Goal: Information Seeking & Learning: Learn about a topic

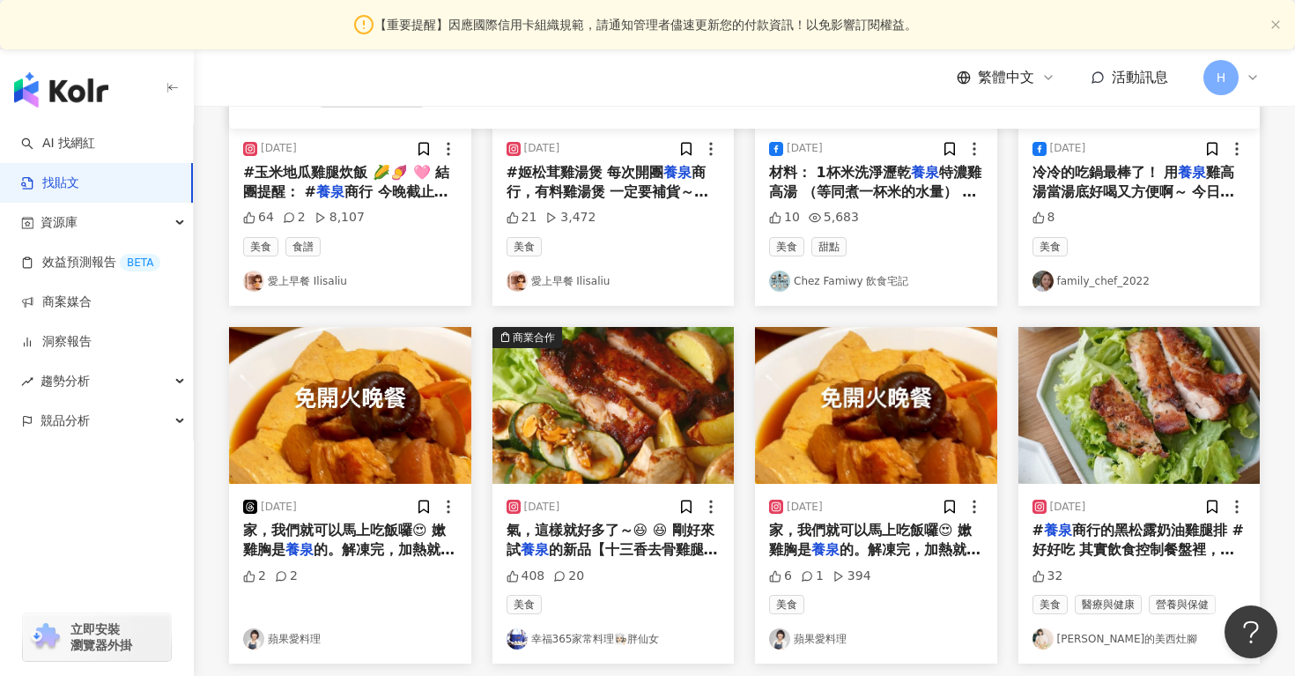
scroll to position [1025, 0]
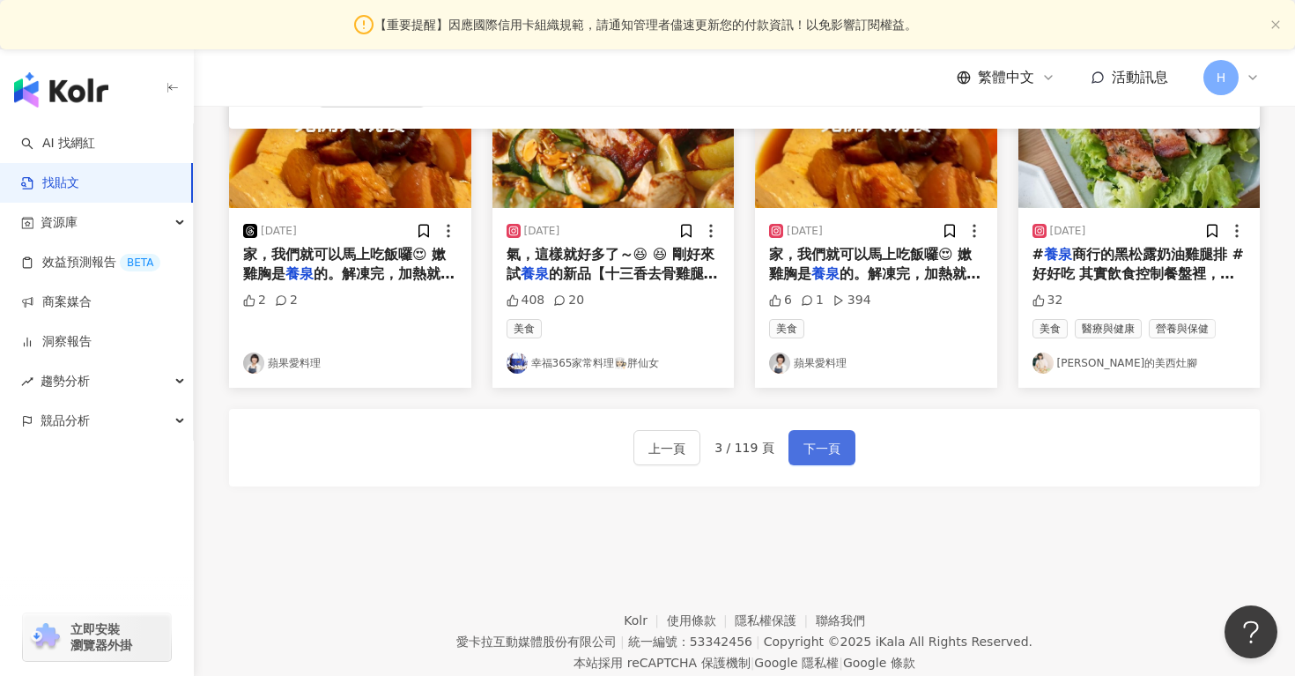
click at [796, 433] on button "下一頁" at bounding box center [821, 447] width 67 height 35
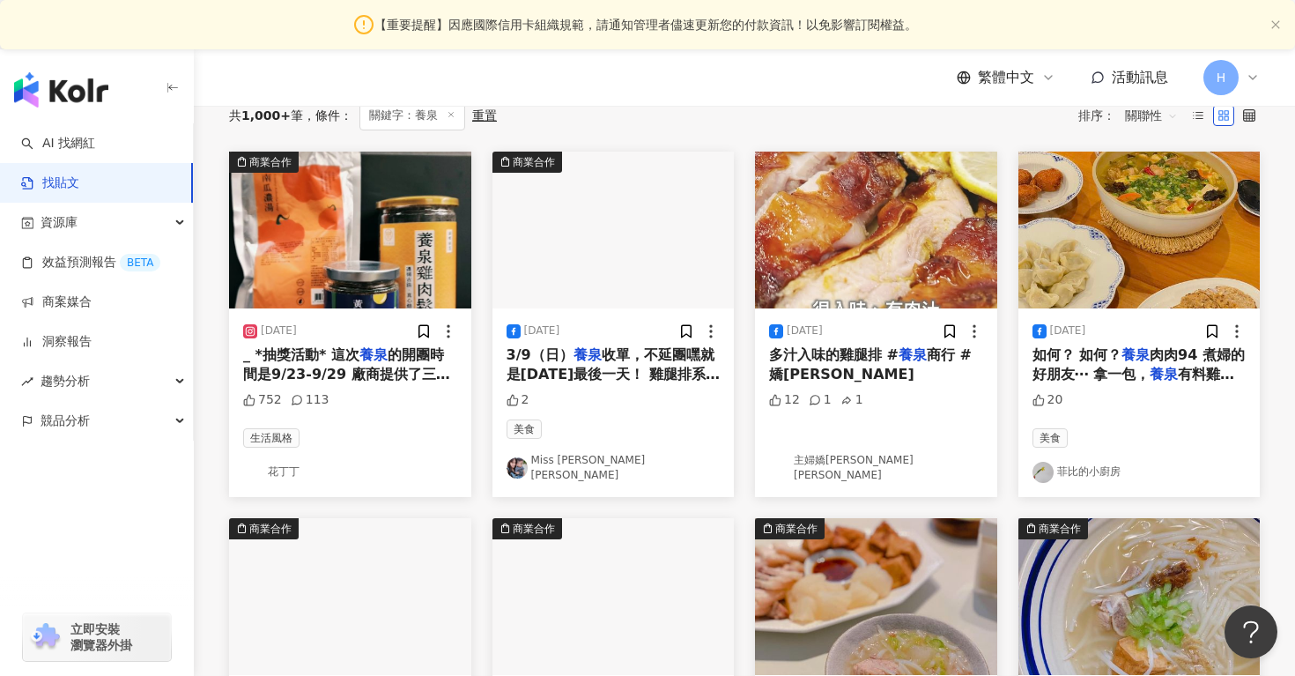
scroll to position [343, 0]
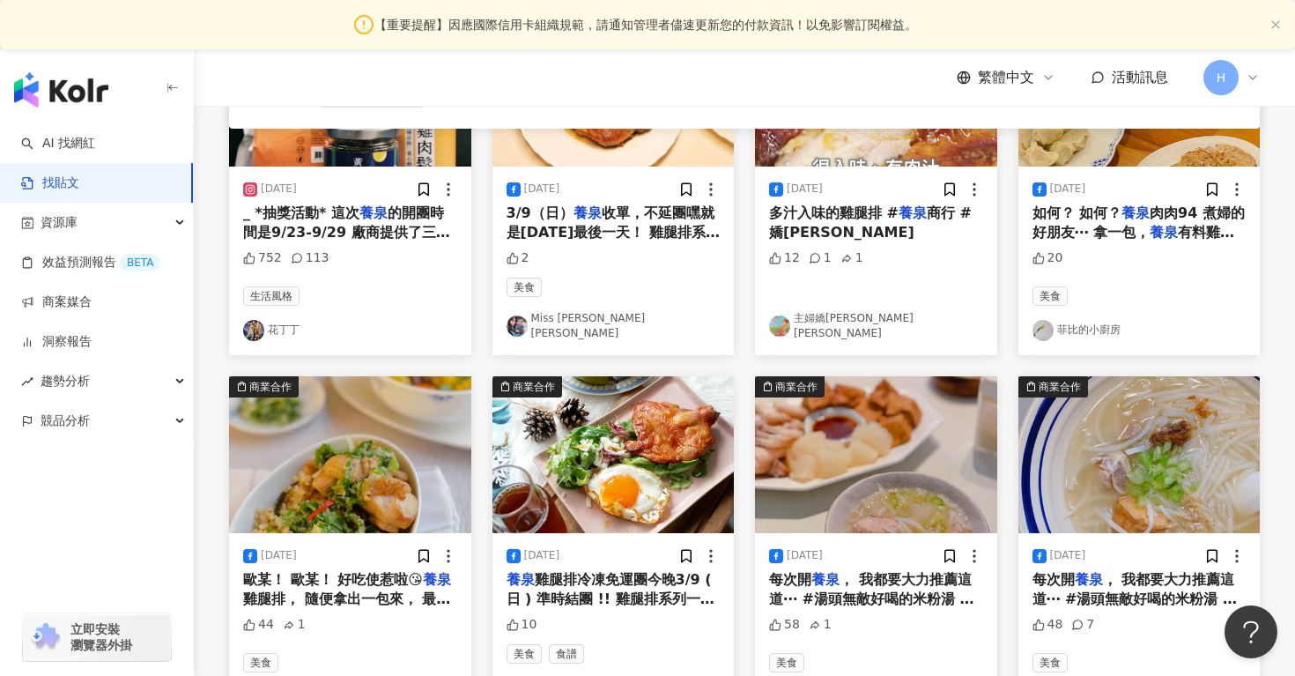
click at [287, 321] on link "花丁丁" at bounding box center [350, 330] width 214 height 21
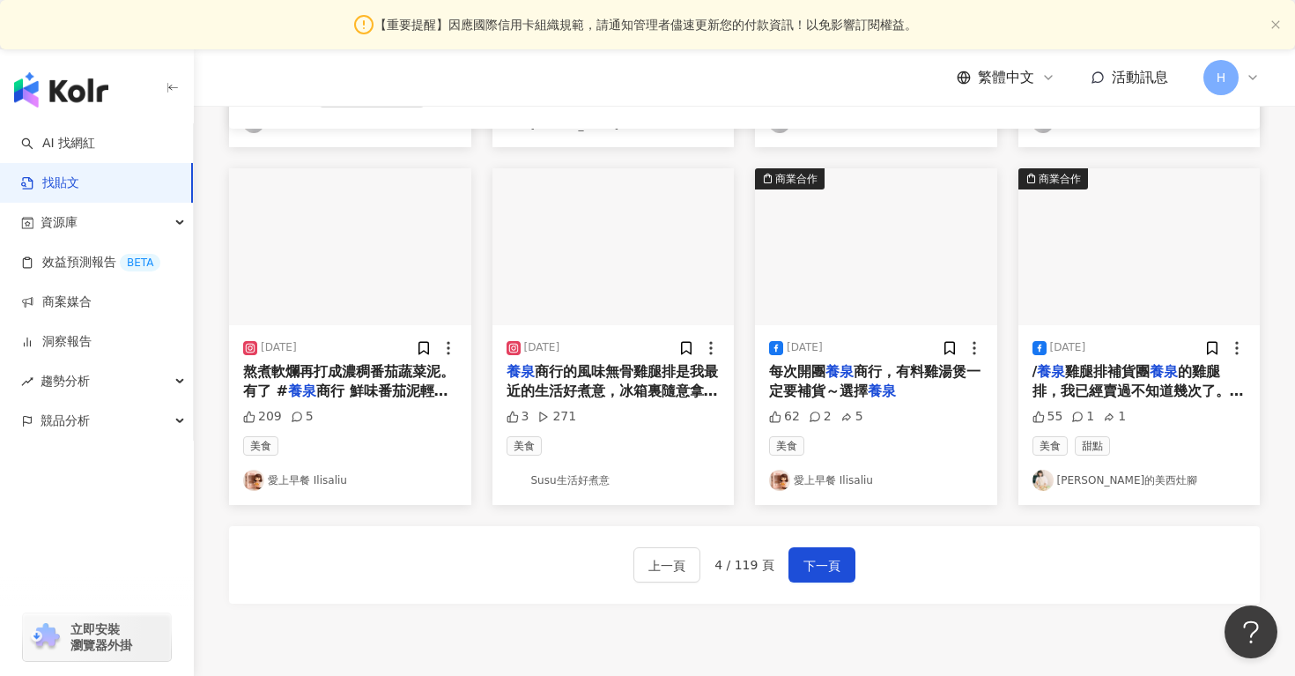
scroll to position [973, 0]
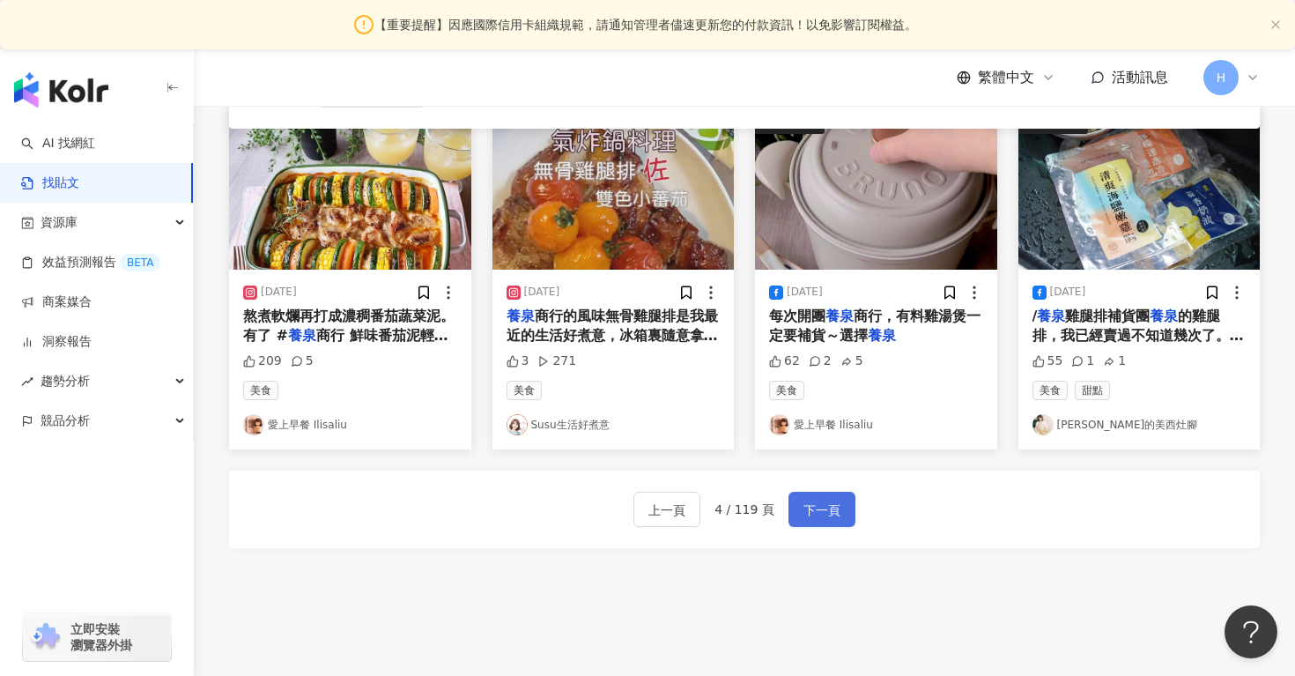
click at [827, 500] on span "下一頁" at bounding box center [821, 510] width 37 height 21
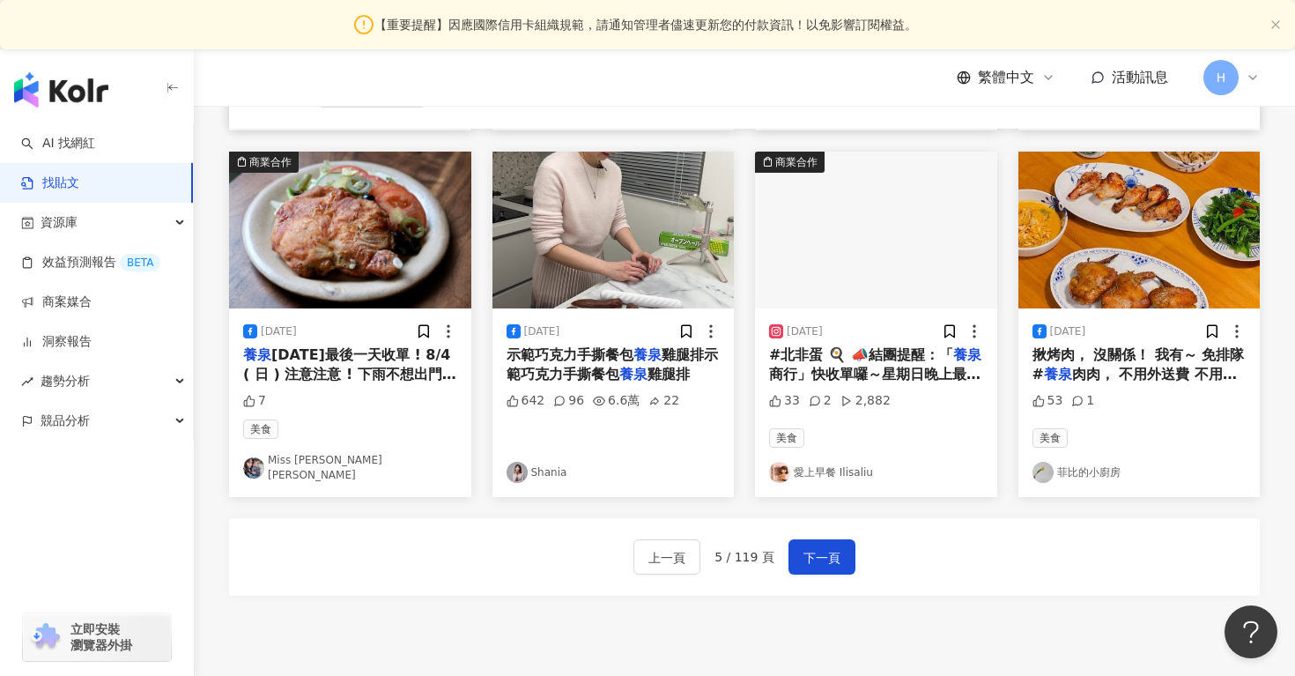
scroll to position [1068, 0]
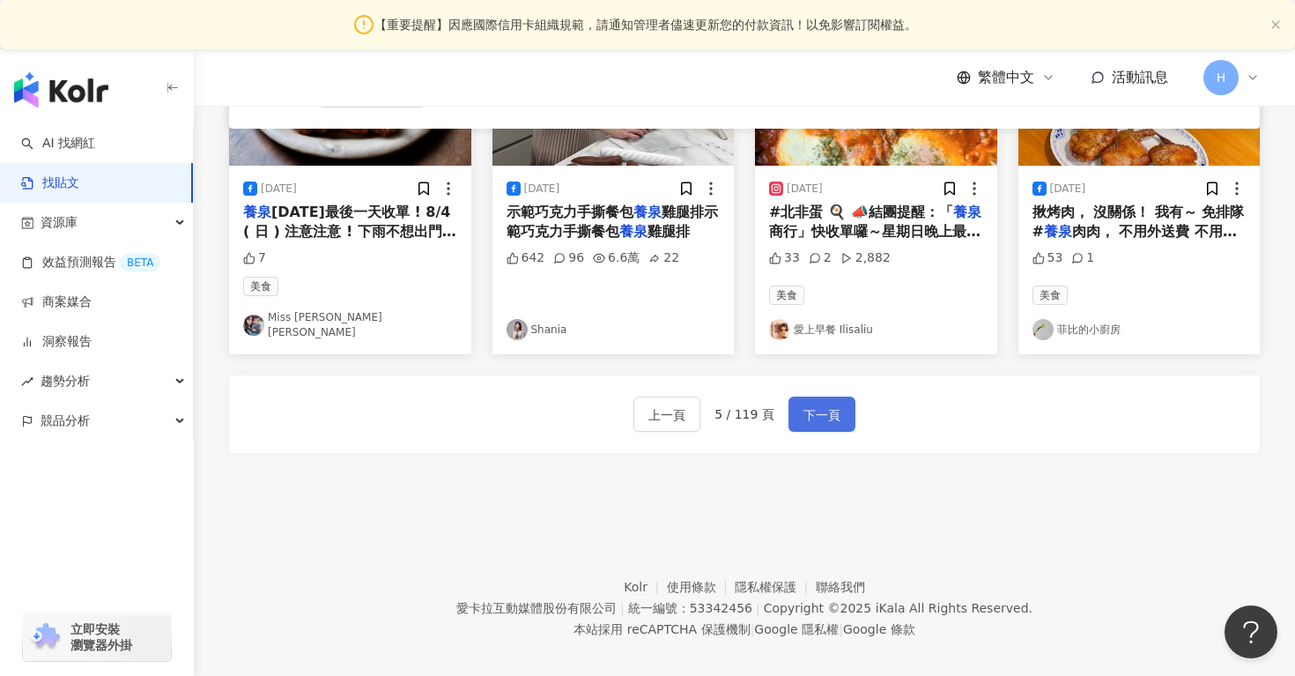
click at [821, 404] on span "下一頁" at bounding box center [821, 414] width 37 height 21
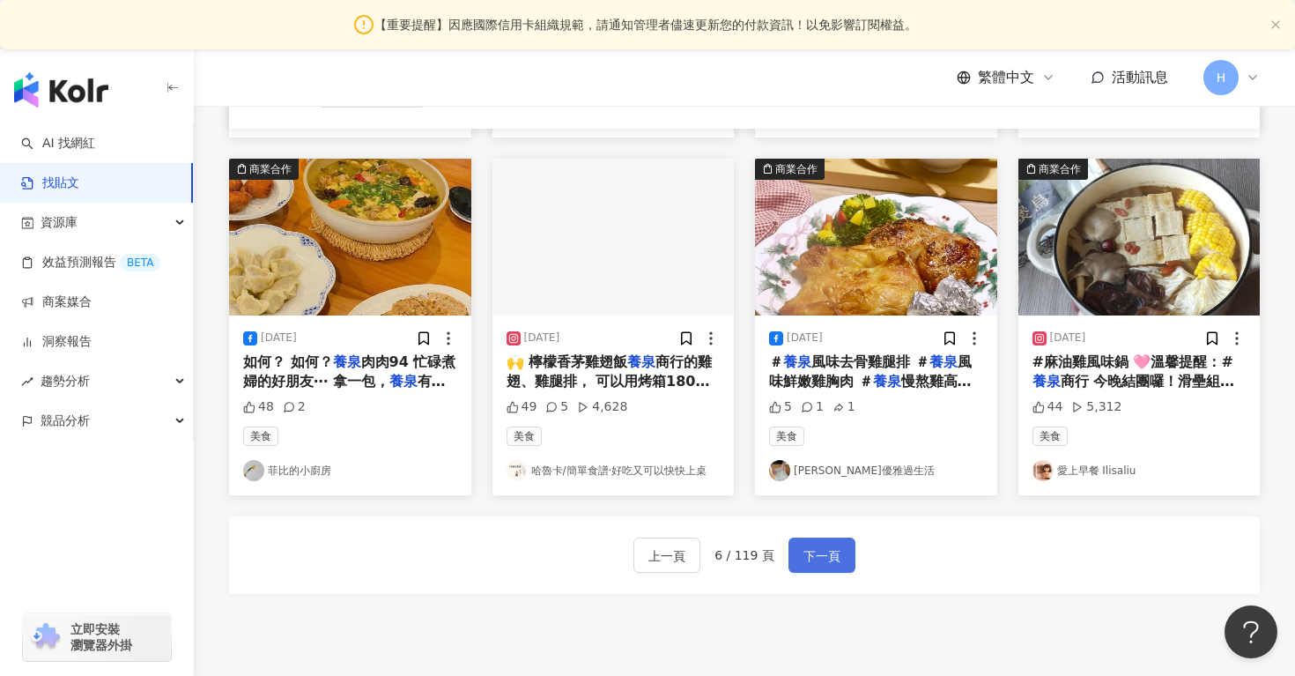
scroll to position [925, 0]
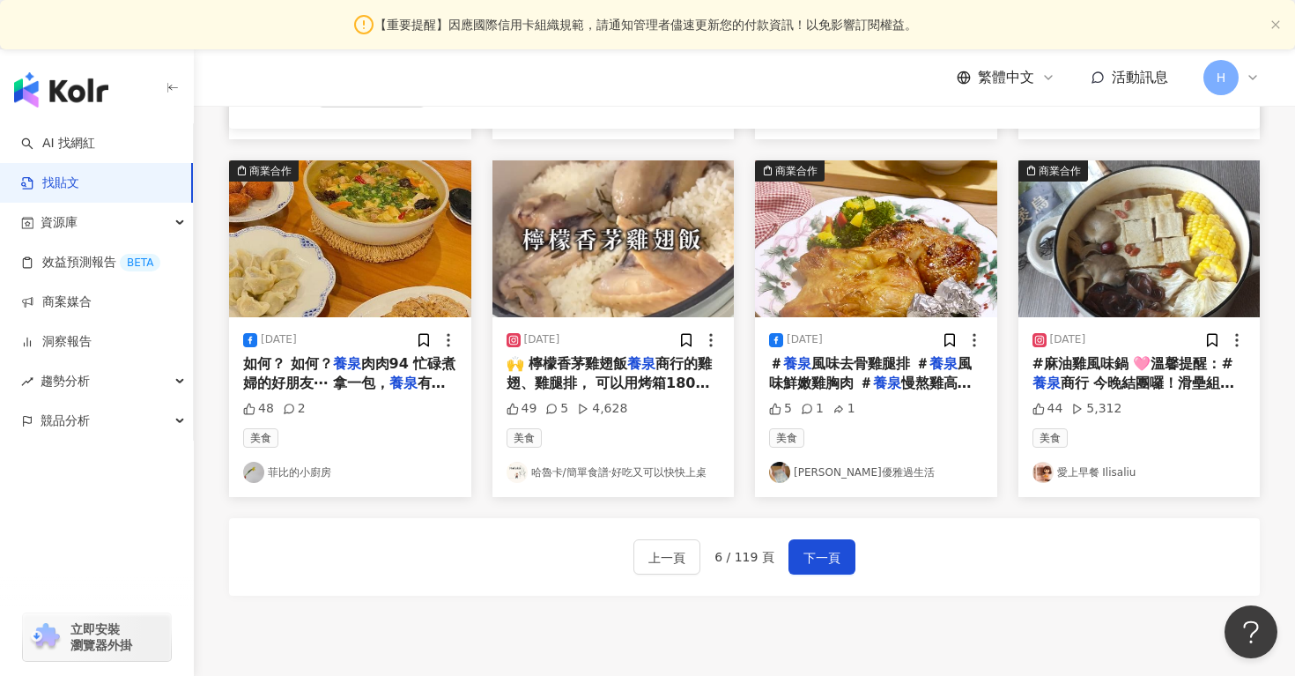
click at [788, 463] on img at bounding box center [779, 472] width 21 height 21
click at [832, 553] on span "下一頁" at bounding box center [821, 557] width 37 height 21
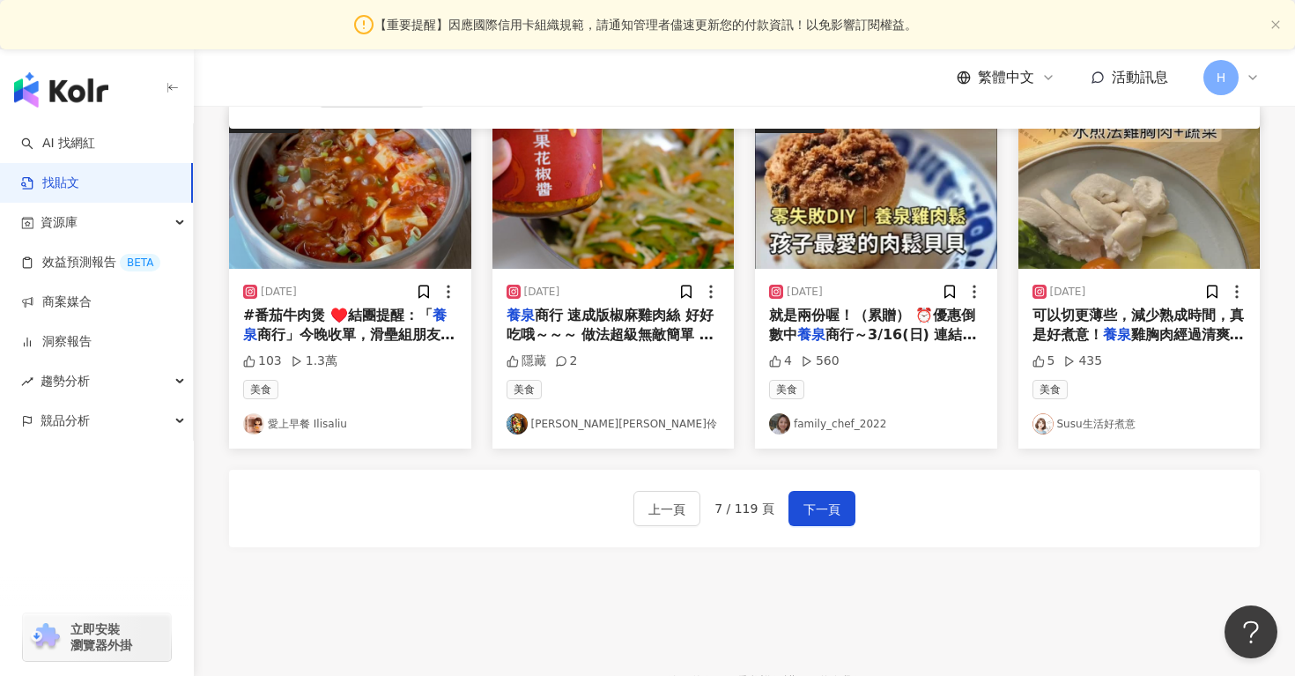
scroll to position [988, 0]
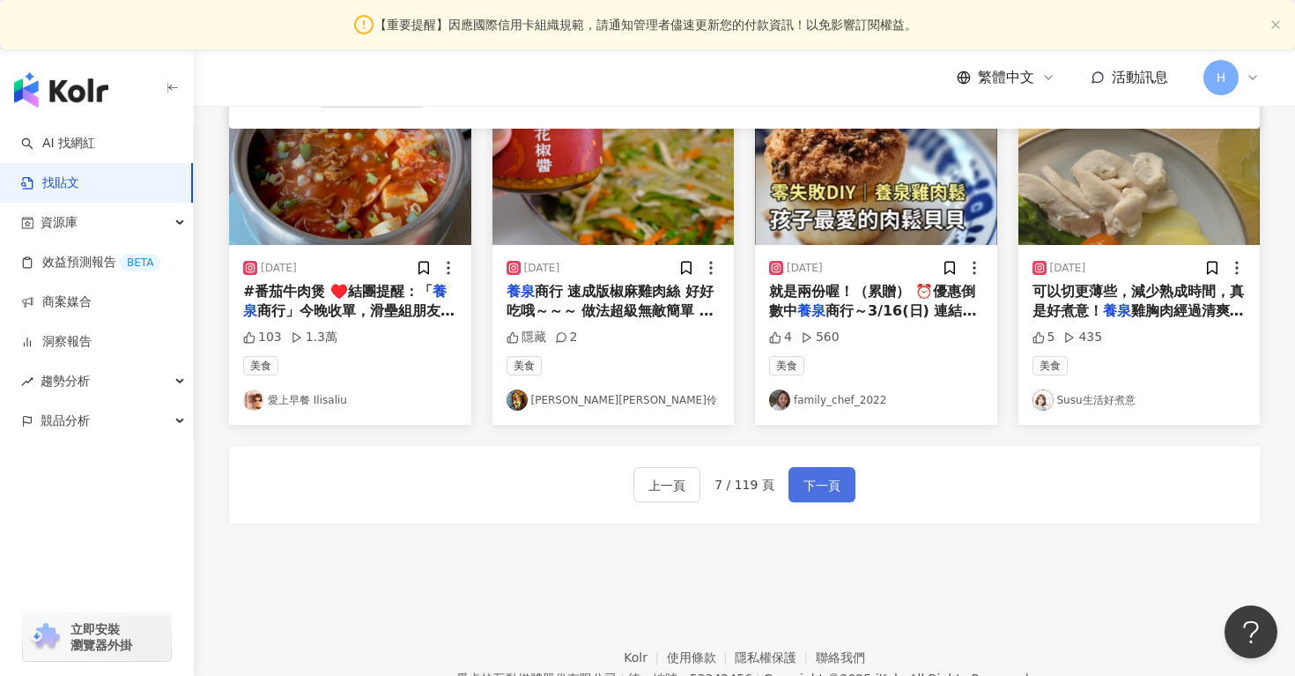
click at [816, 480] on span "下一頁" at bounding box center [821, 485] width 37 height 21
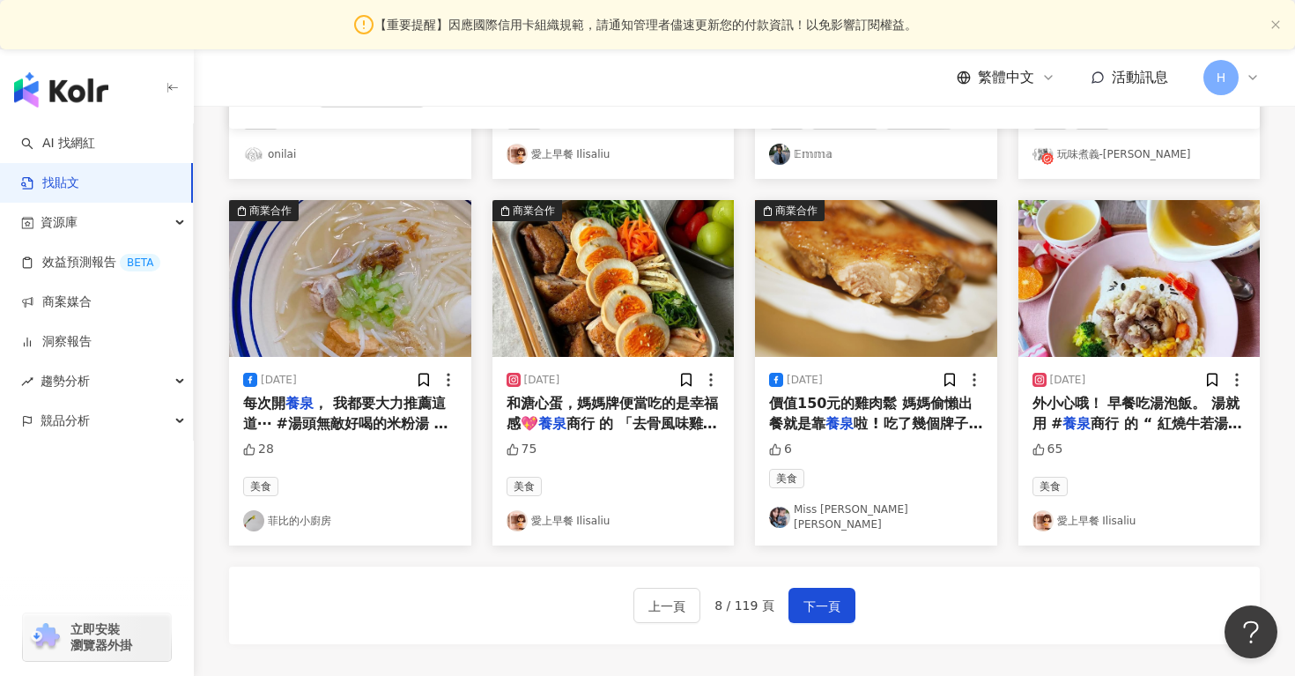
scroll to position [874, 0]
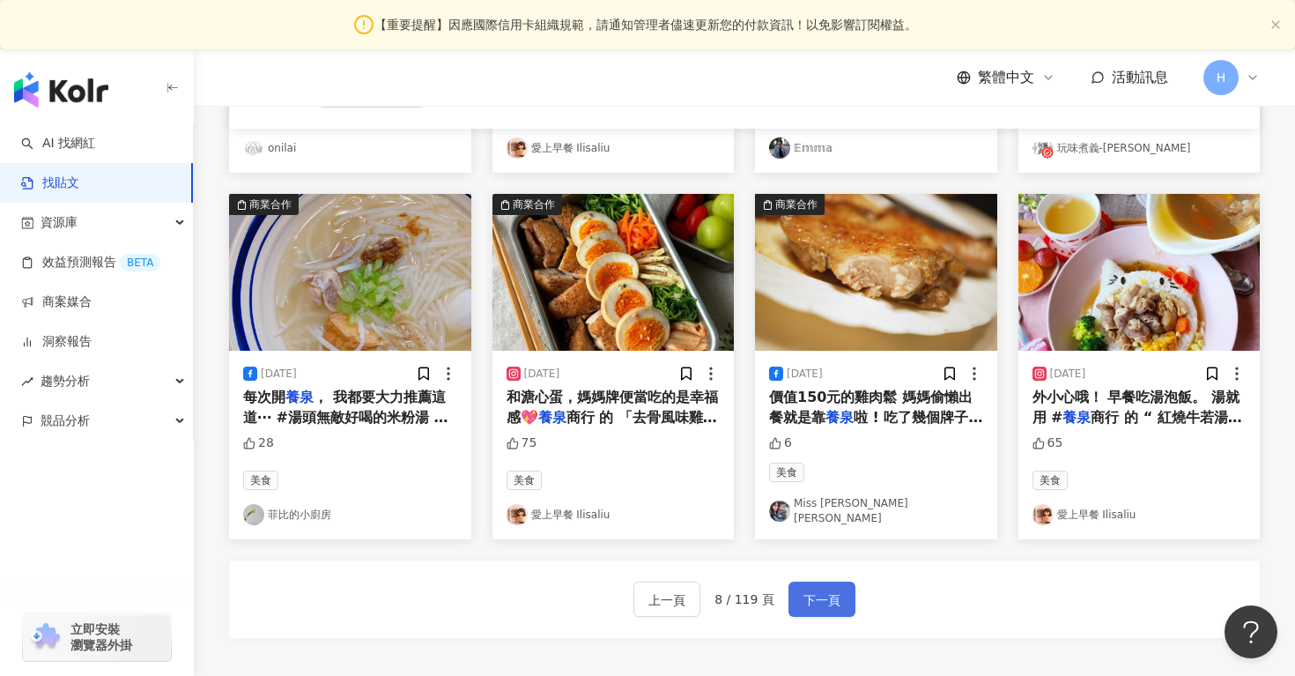
click at [837, 592] on button "下一頁" at bounding box center [821, 598] width 67 height 35
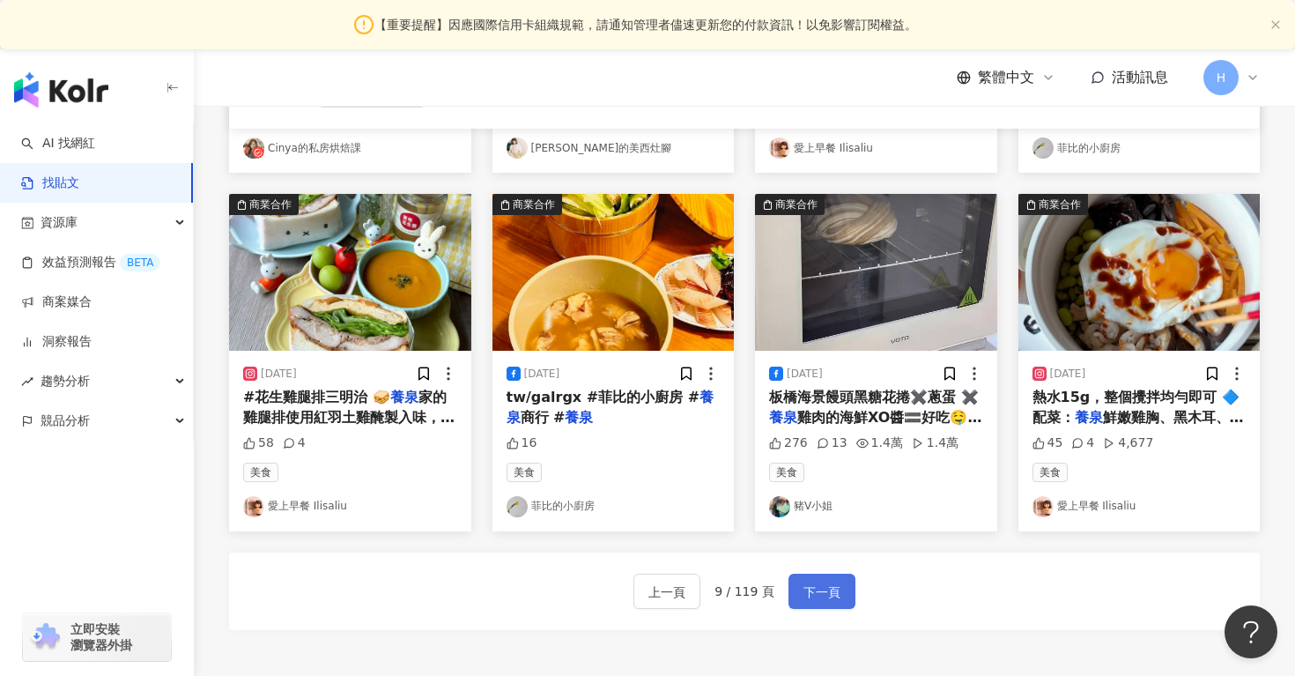
click at [834, 593] on span "下一頁" at bounding box center [821, 591] width 37 height 21
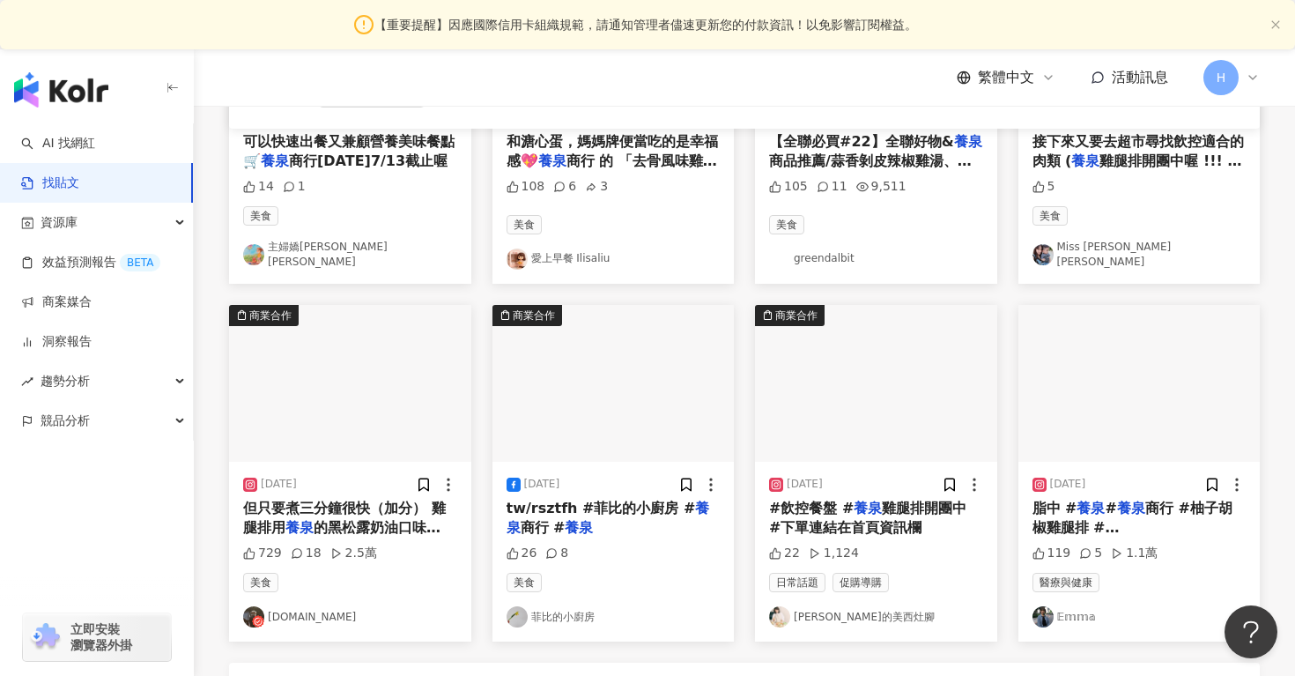
scroll to position [1068, 0]
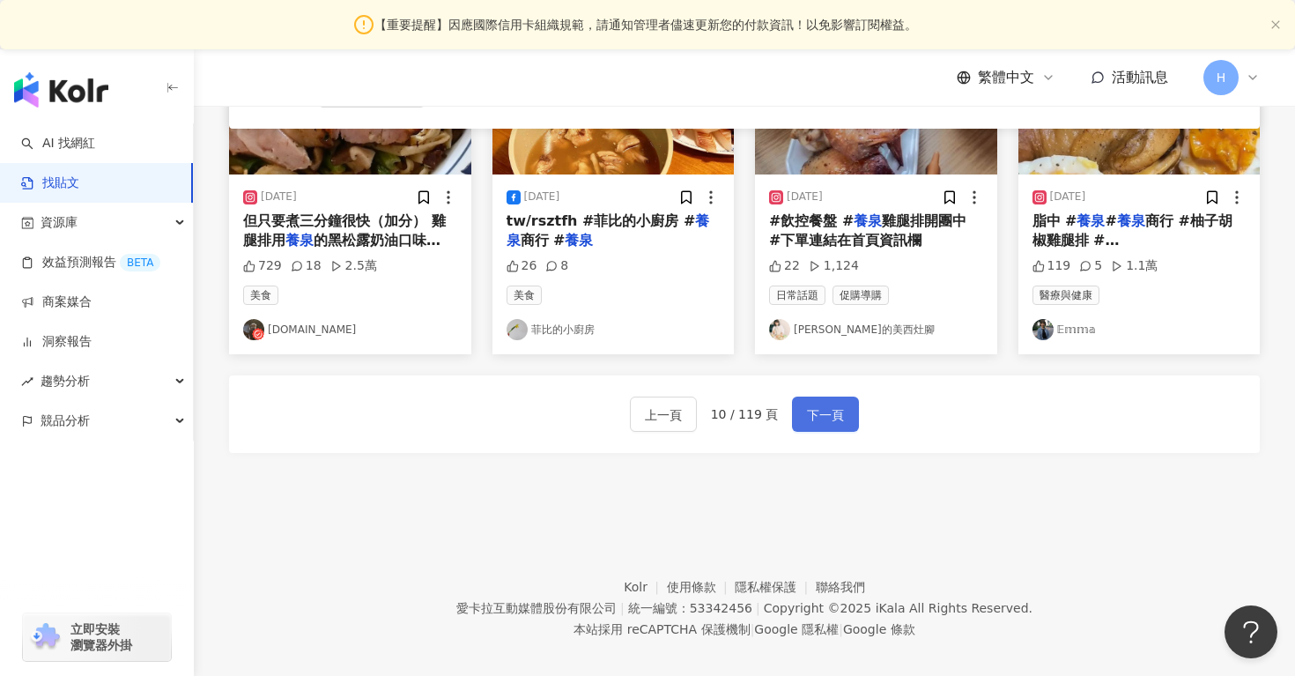
click at [829, 404] on span "下一頁" at bounding box center [825, 414] width 37 height 21
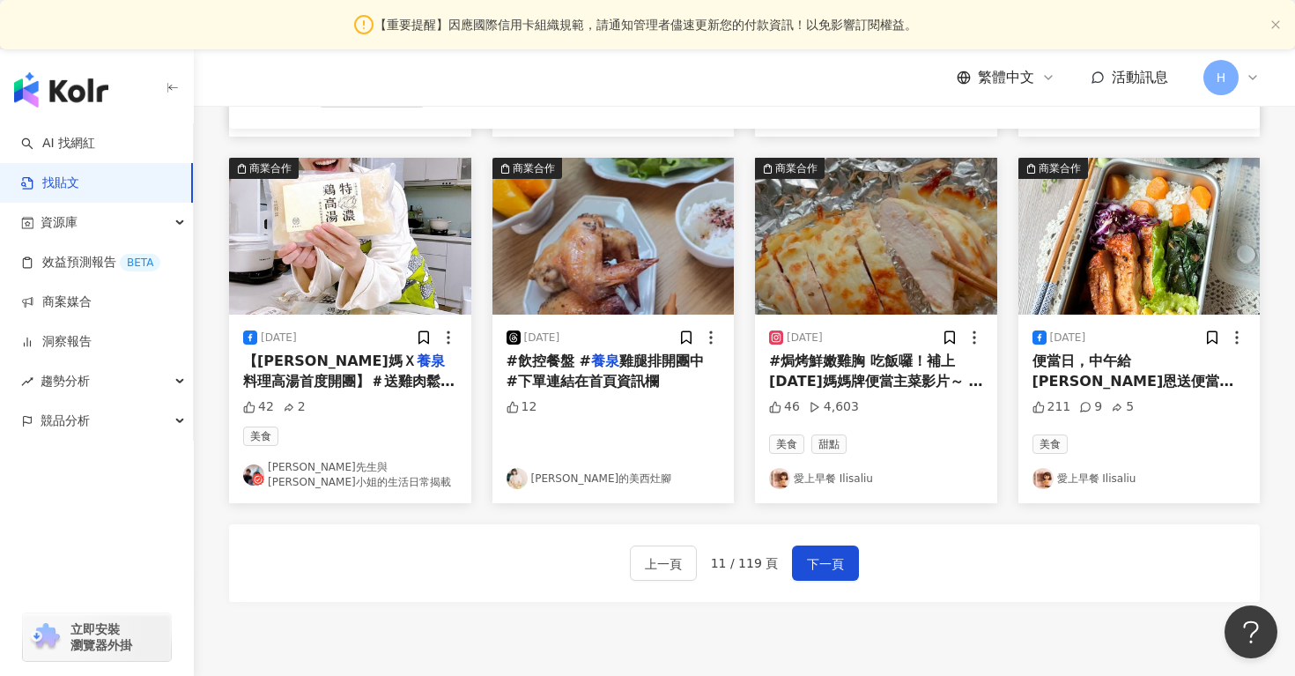
scroll to position [912, 0]
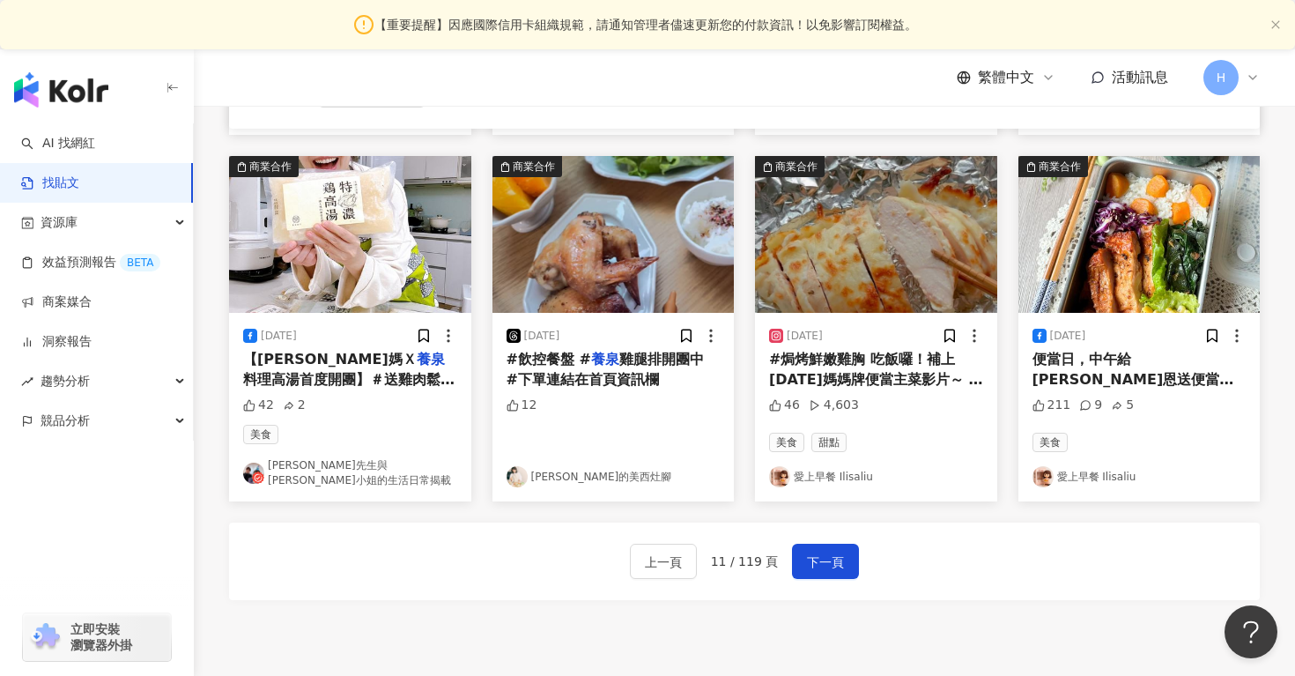
click at [409, 470] on link "Kyo先生與Biao小姐的生活日常揭載" at bounding box center [350, 473] width 214 height 30
click at [824, 551] on span "下一頁" at bounding box center [825, 561] width 37 height 21
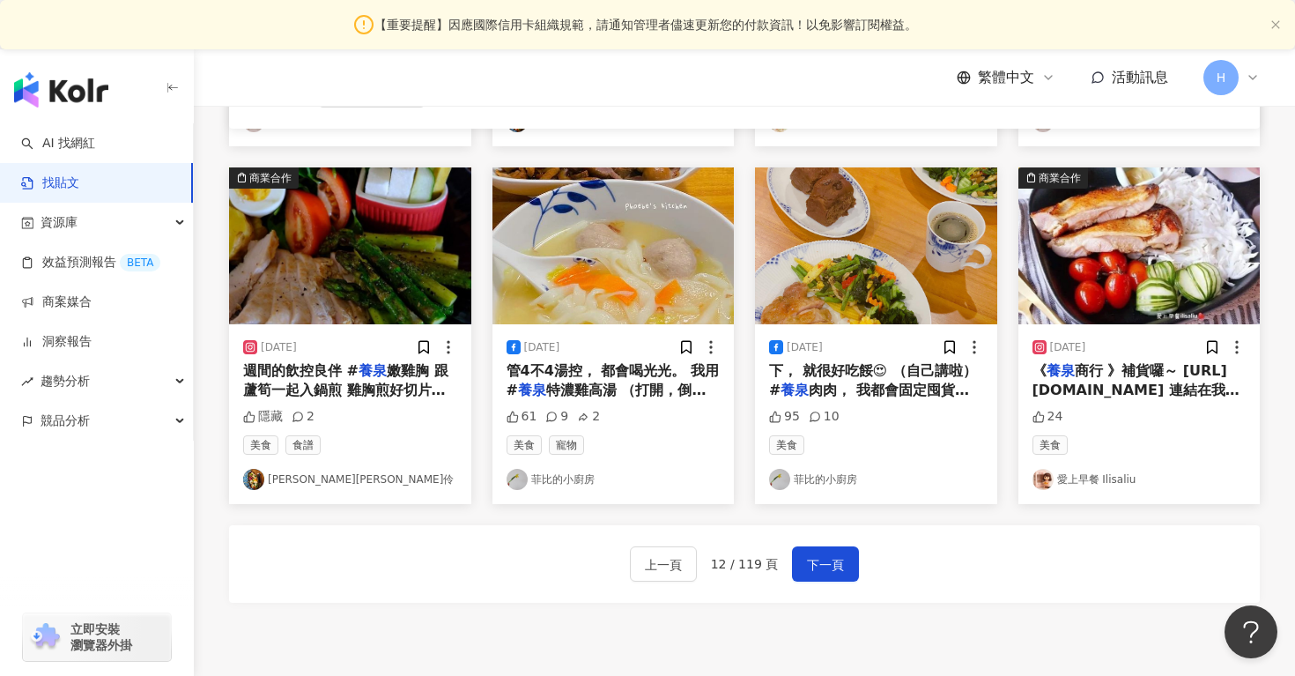
scroll to position [913, 0]
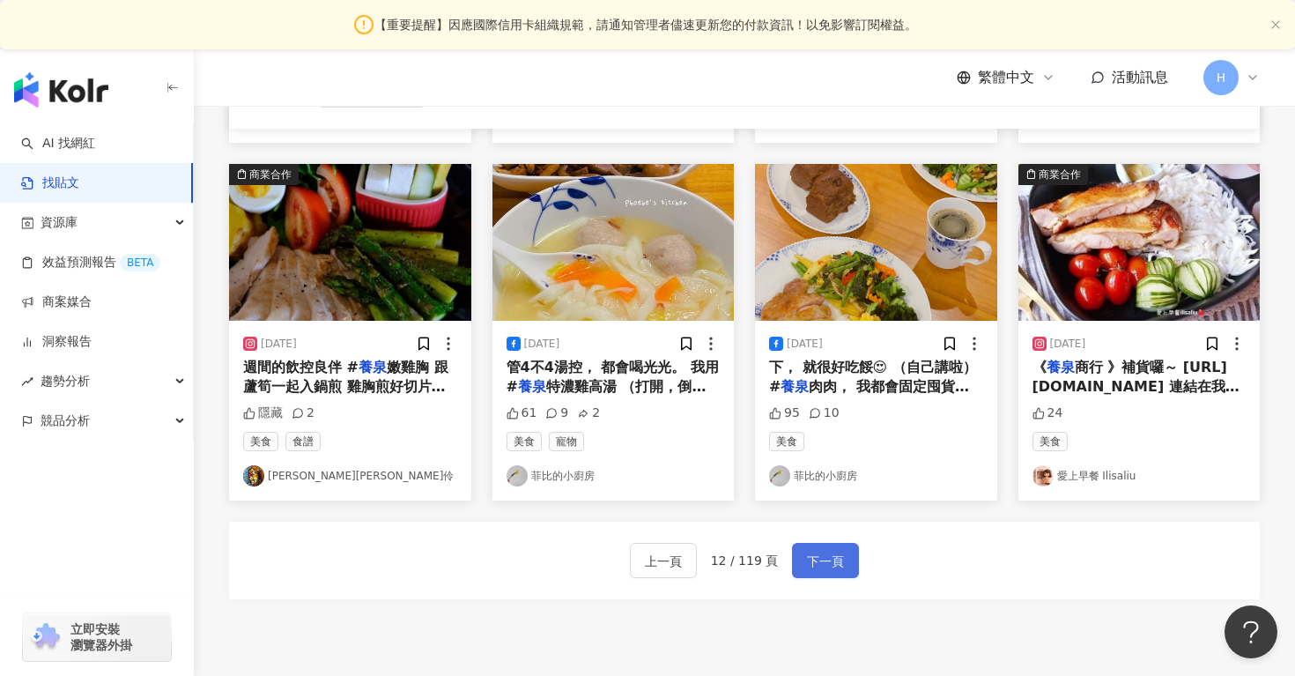
click at [831, 552] on span "下一頁" at bounding box center [825, 561] width 37 height 21
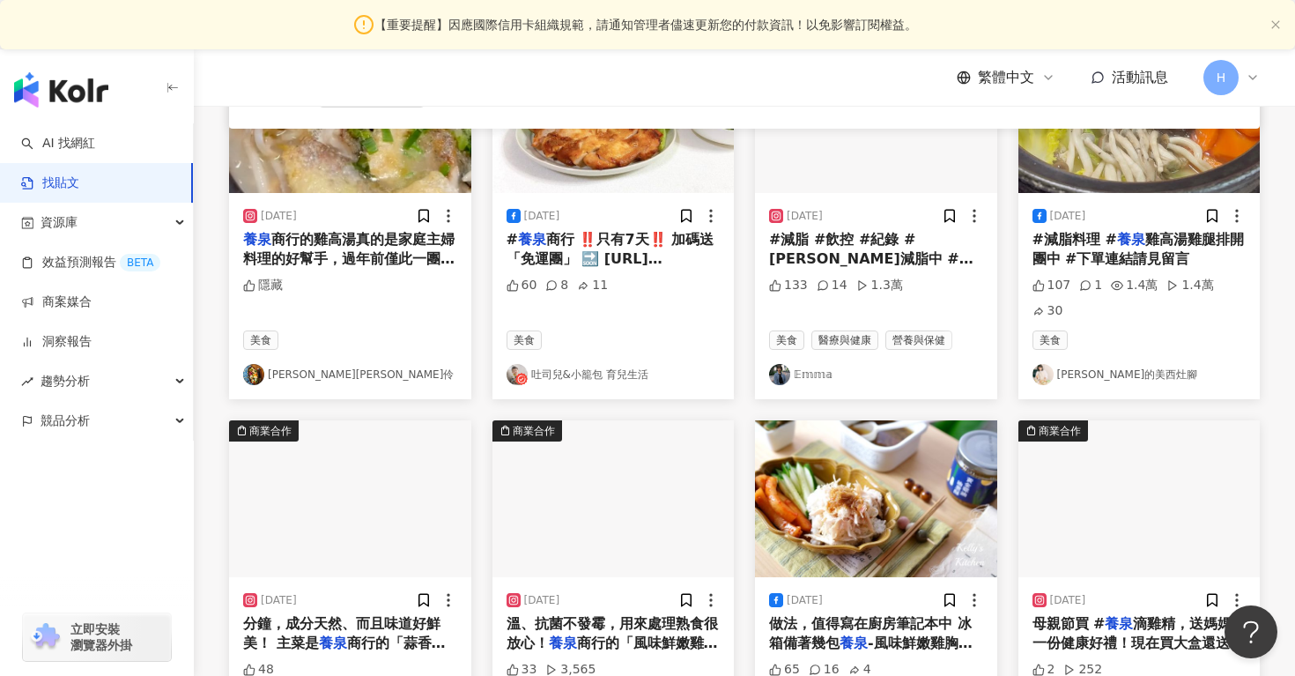
scroll to position [644, 0]
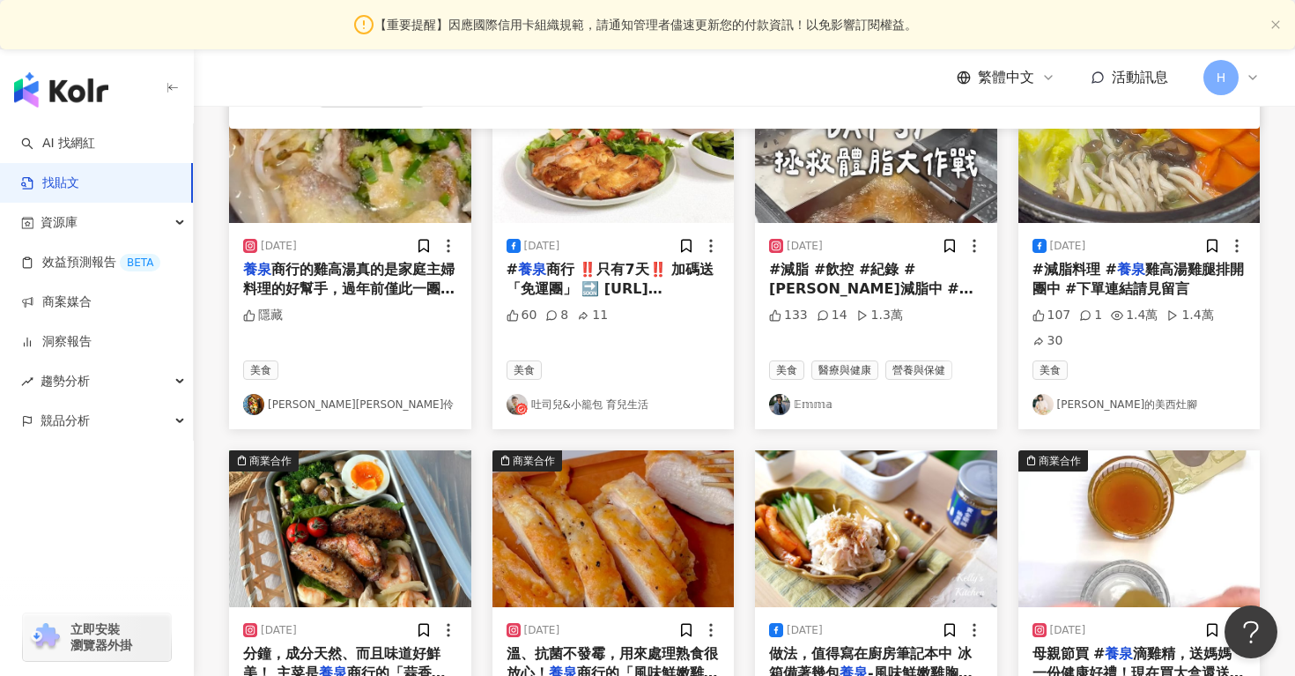
click at [813, 394] on link "𝔼𝕞𝕞𝕒" at bounding box center [876, 404] width 214 height 21
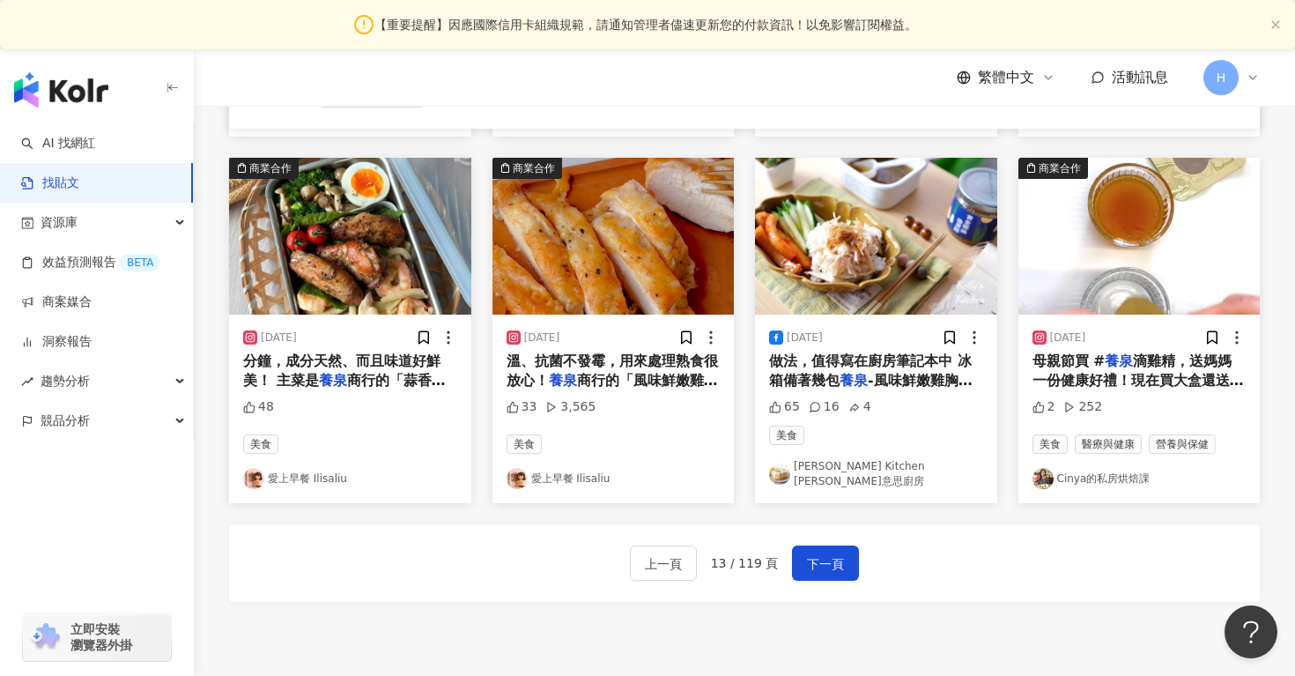
scroll to position [1013, 0]
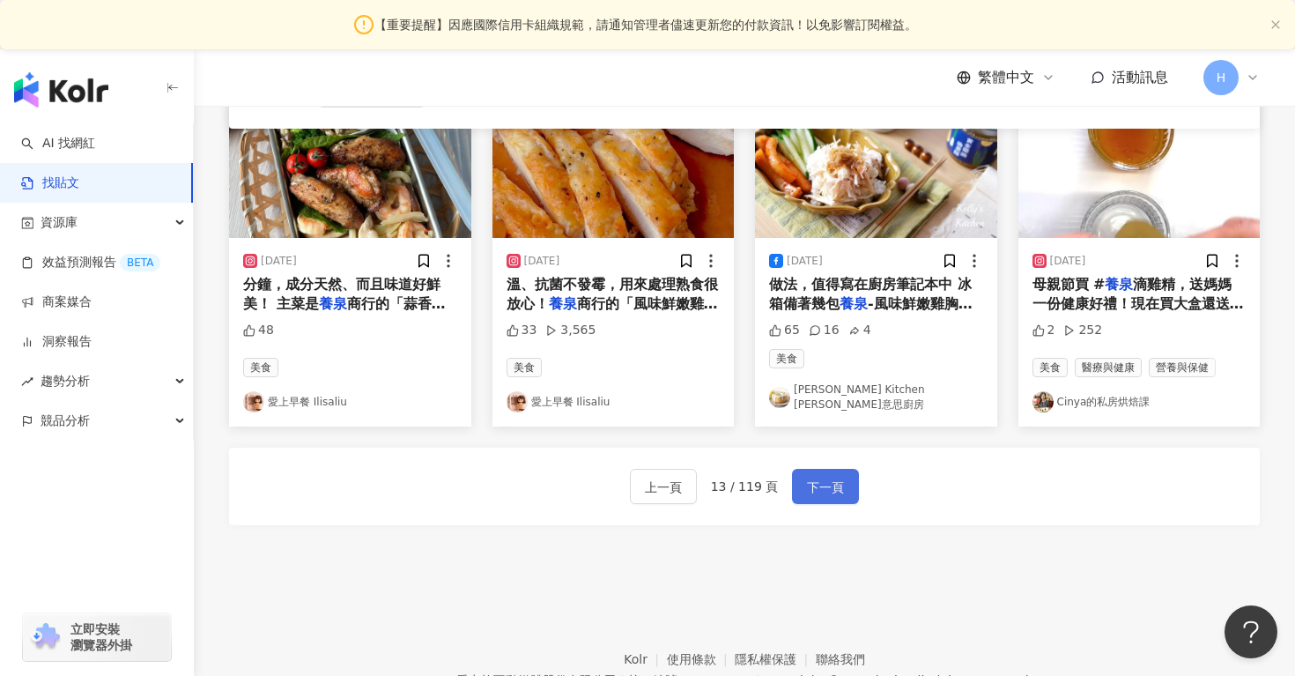
click at [811, 477] on span "下一頁" at bounding box center [825, 487] width 37 height 21
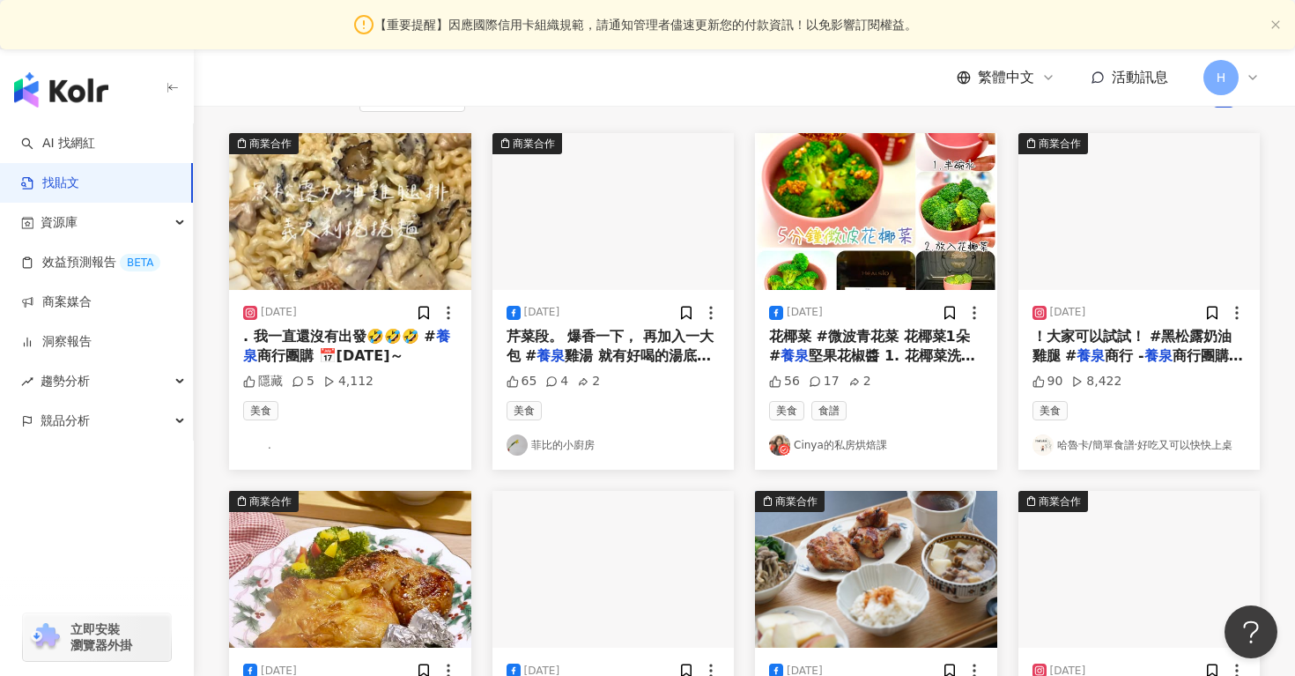
scroll to position [217, 0]
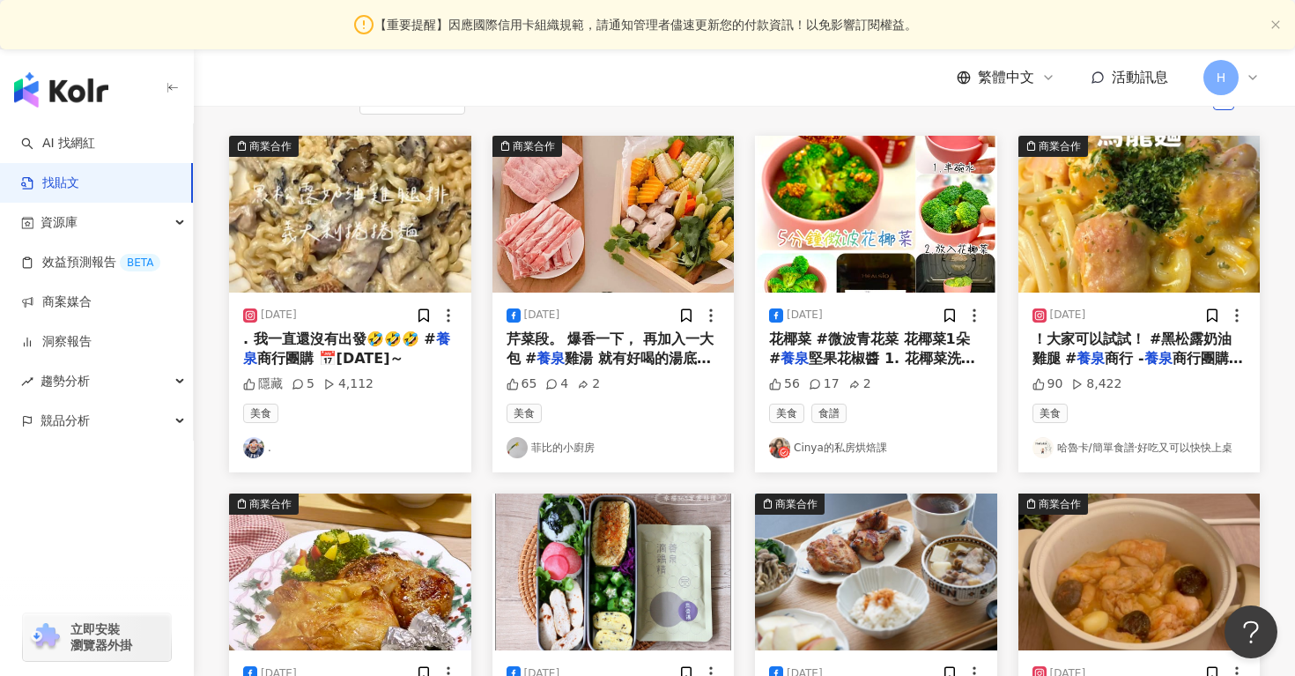
click at [259, 450] on img at bounding box center [253, 447] width 21 height 21
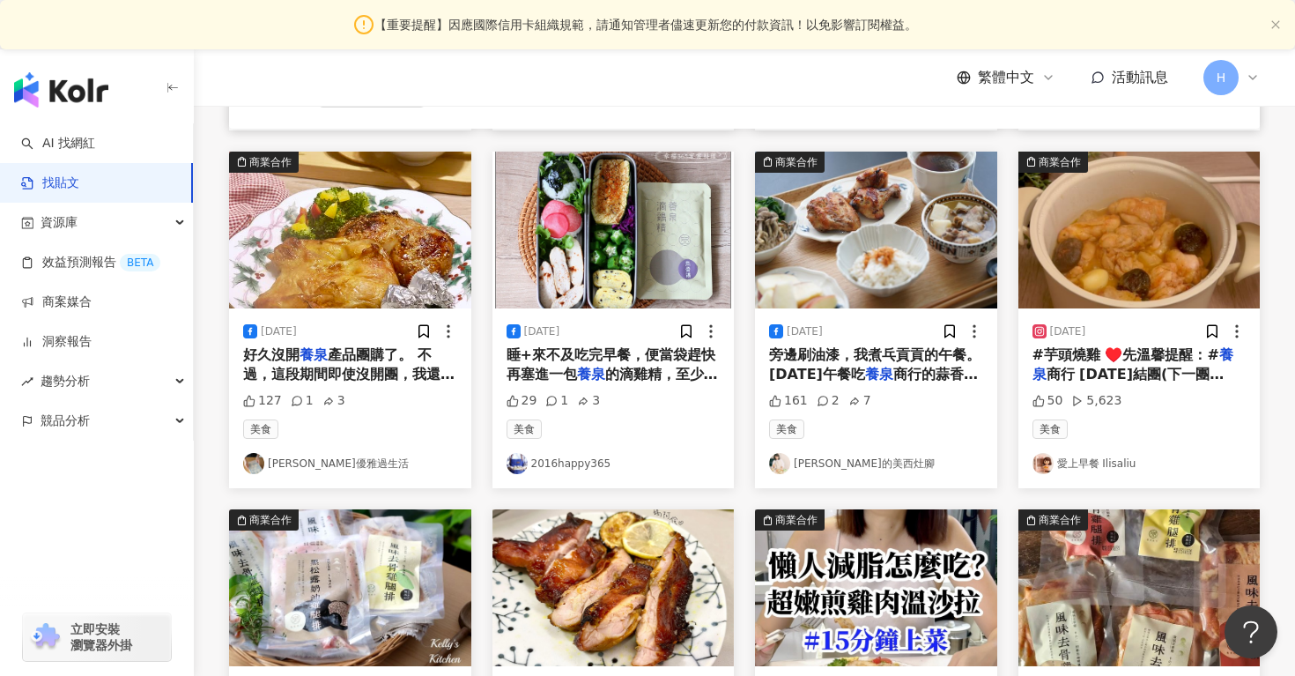
scroll to position [862, 0]
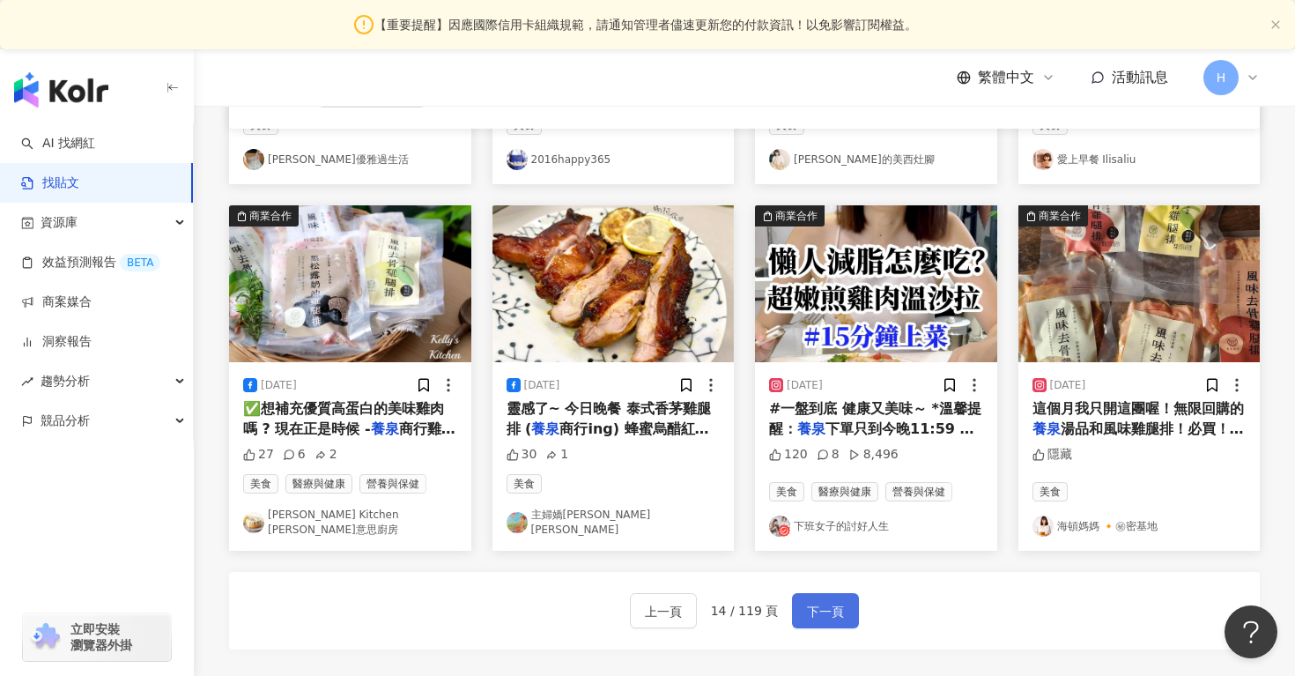
click at [819, 603] on span "下一頁" at bounding box center [825, 611] width 37 height 21
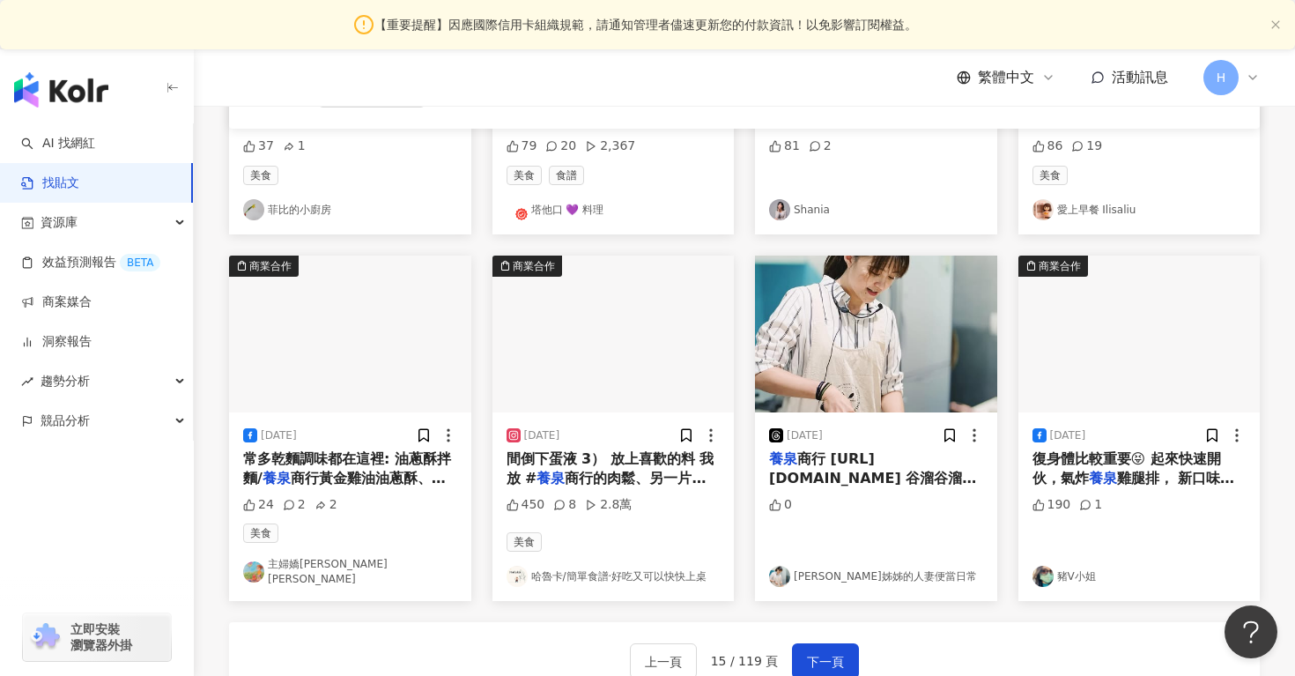
scroll to position [825, 0]
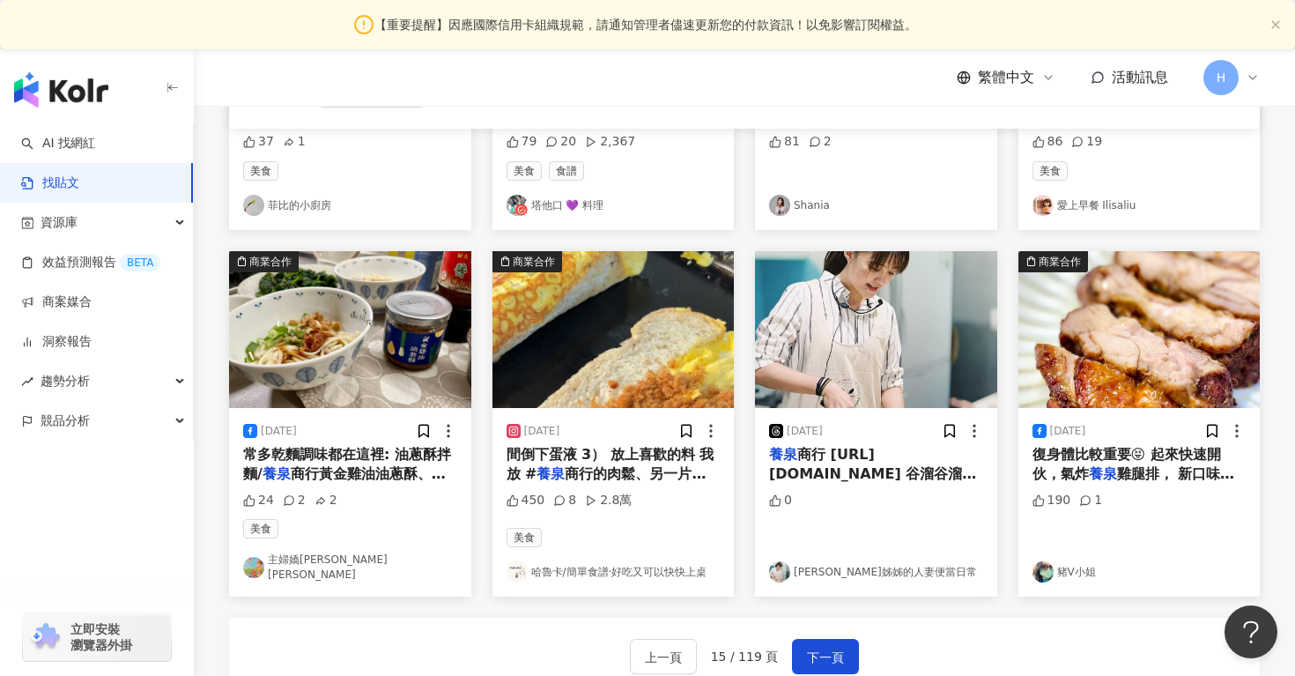
click at [1042, 561] on img at bounding box center [1042, 571] width 21 height 21
click at [825, 647] on span "下一頁" at bounding box center [825, 657] width 37 height 21
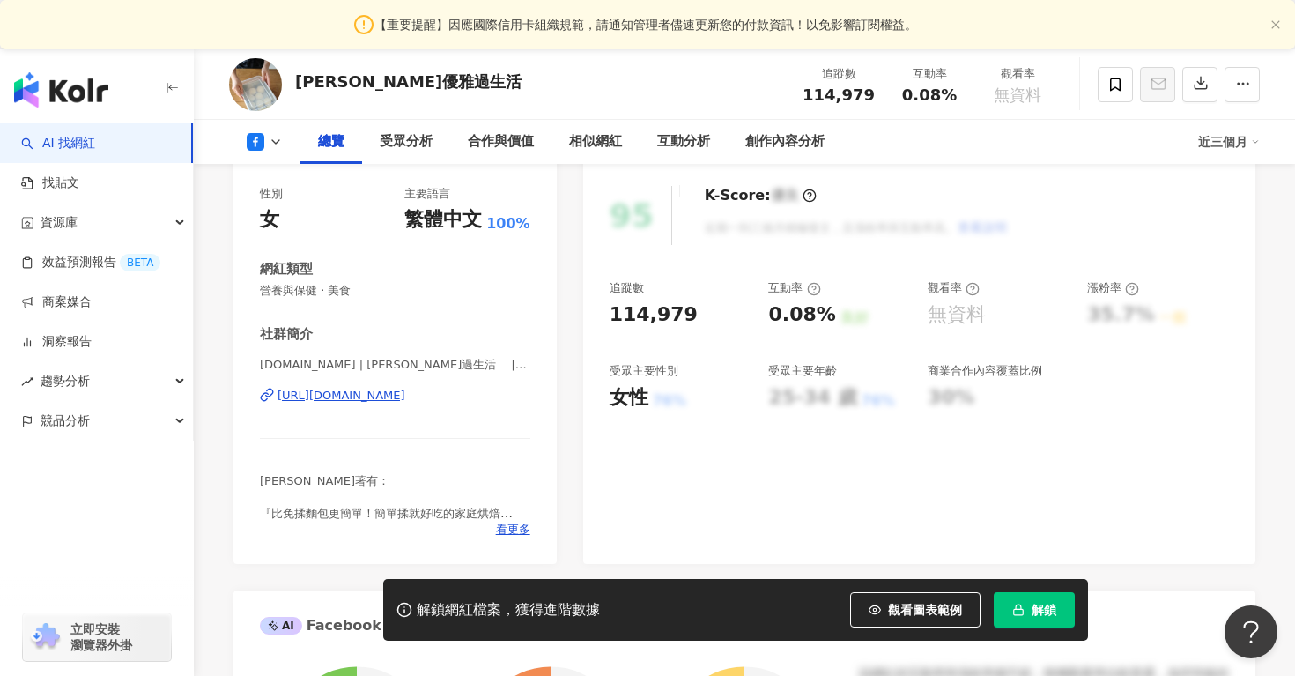
scroll to position [225, 0]
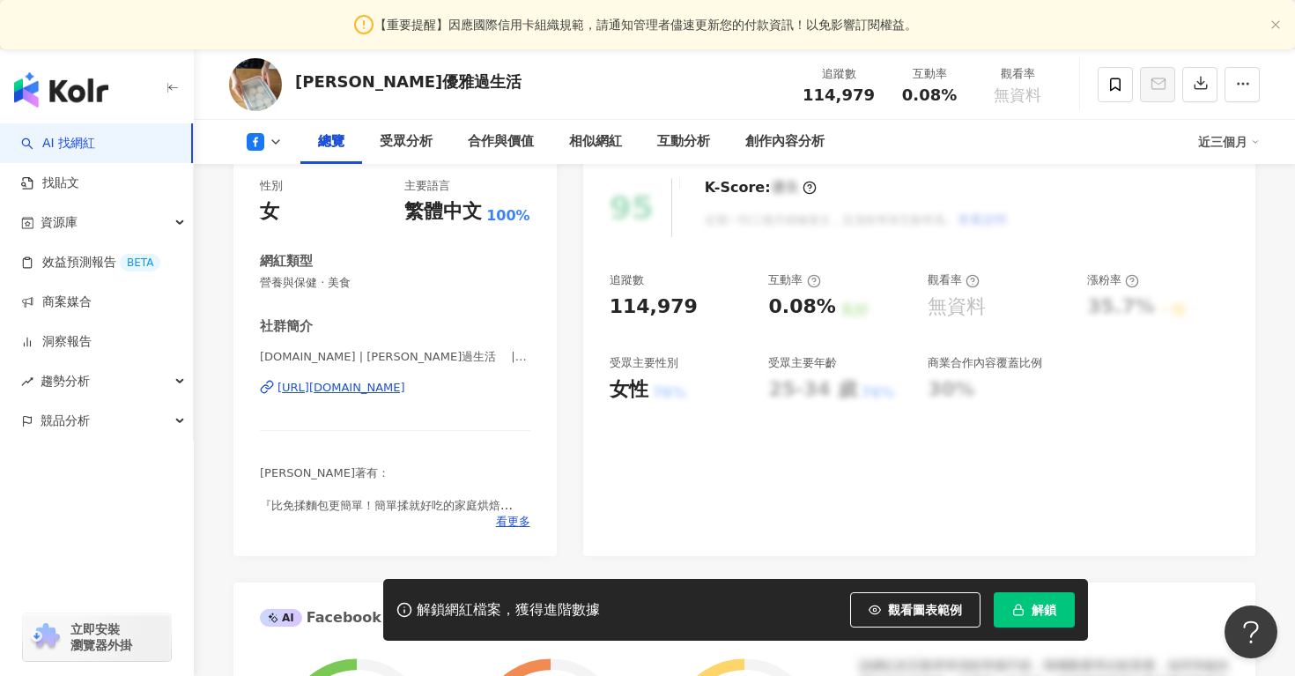
click at [405, 387] on div "https://www.facebook.com/189438481104968" at bounding box center [342, 388] width 128 height 16
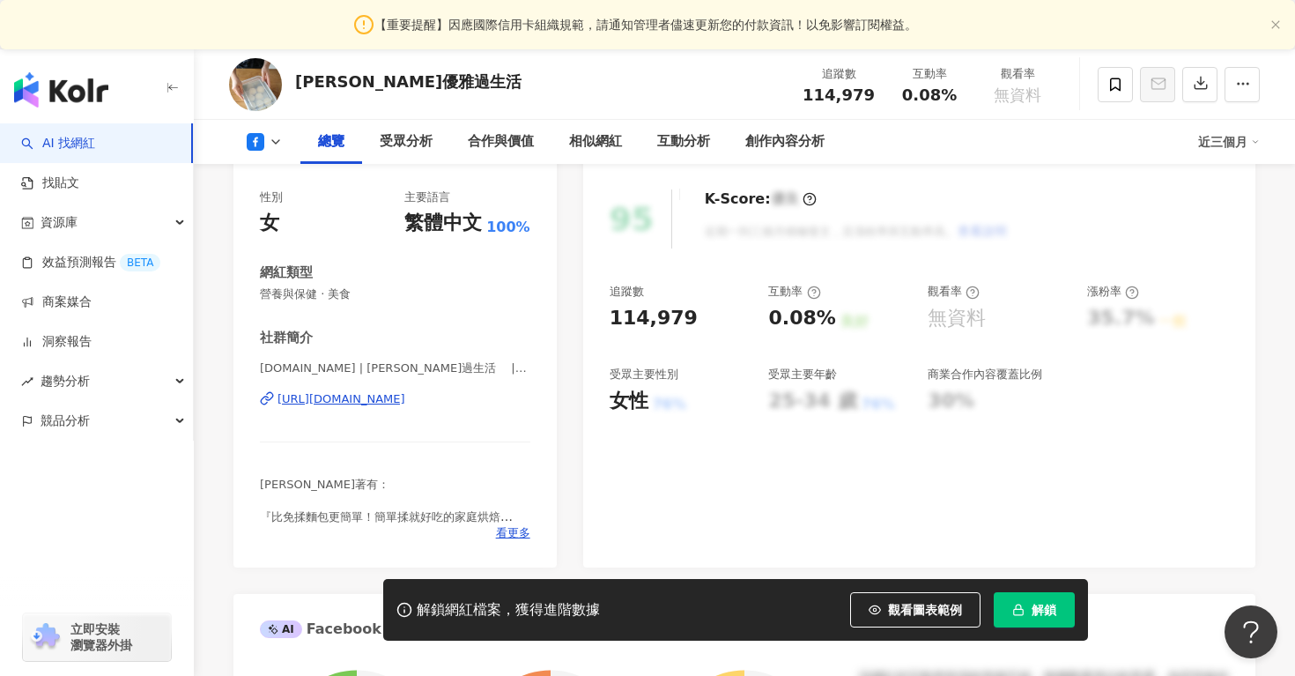
scroll to position [306, 0]
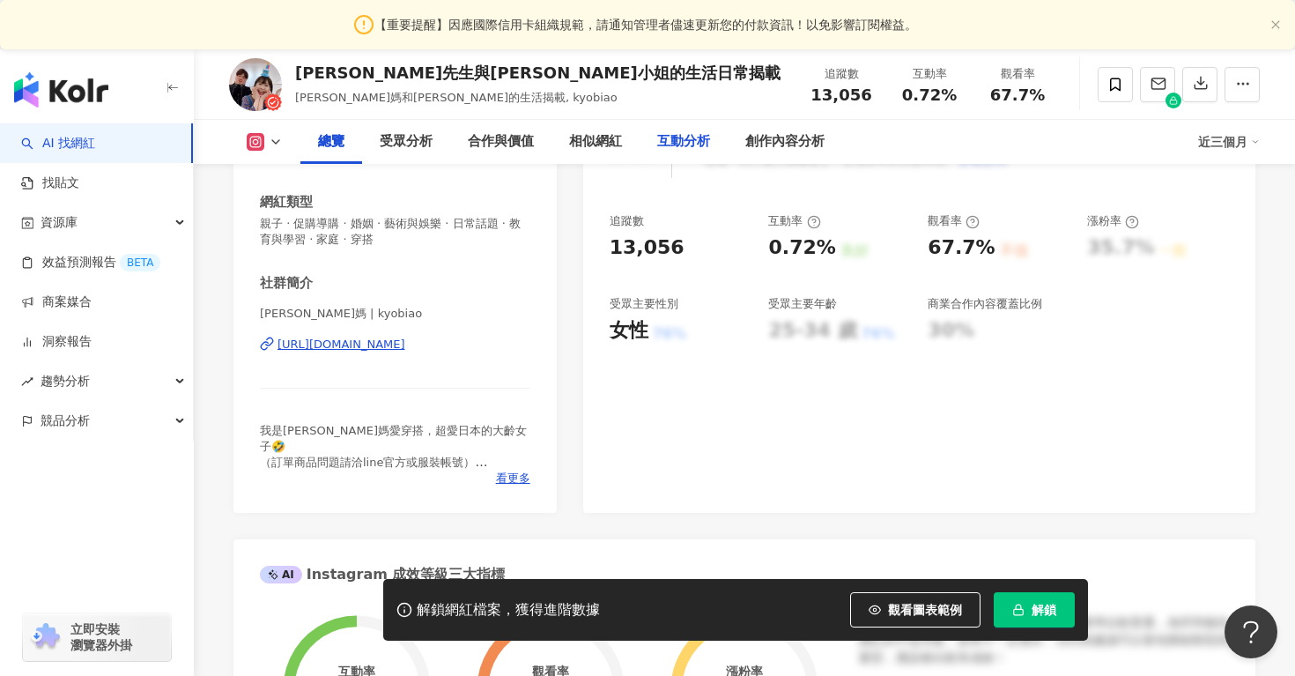
scroll to position [298, 0]
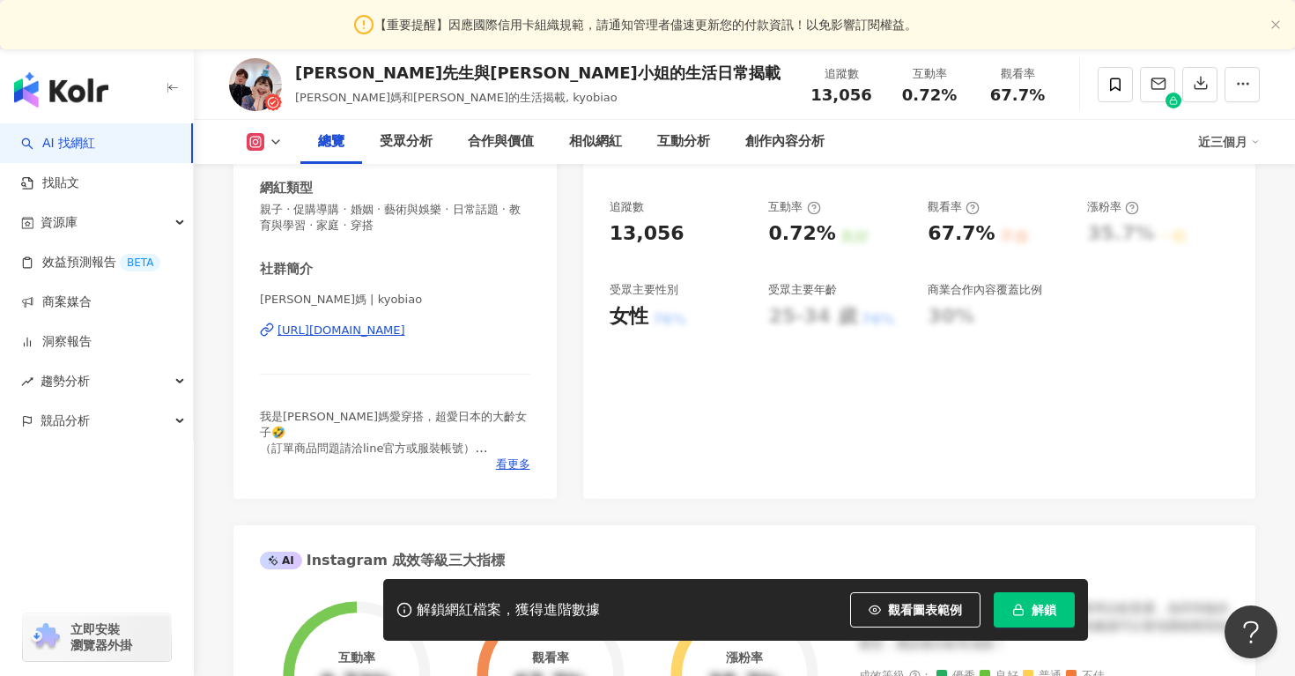
click at [405, 334] on div "https://www.instagram.com/kyobiao/" at bounding box center [342, 330] width 128 height 16
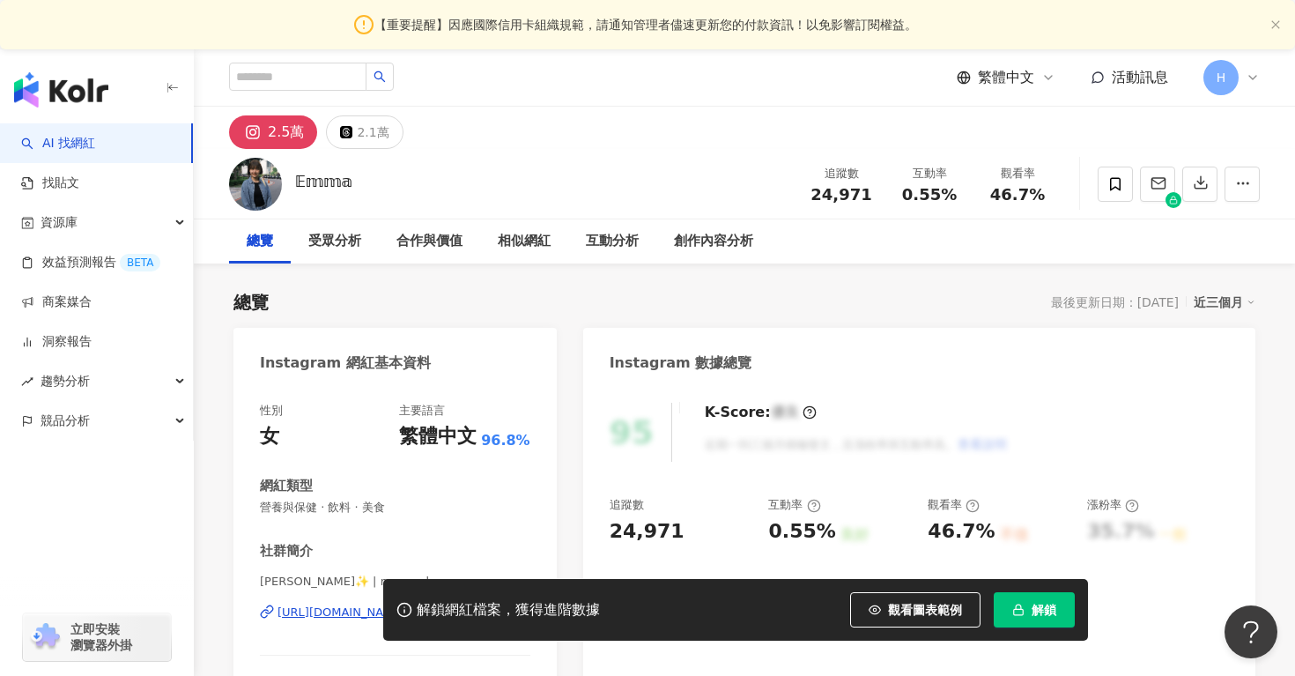
scroll to position [128, 0]
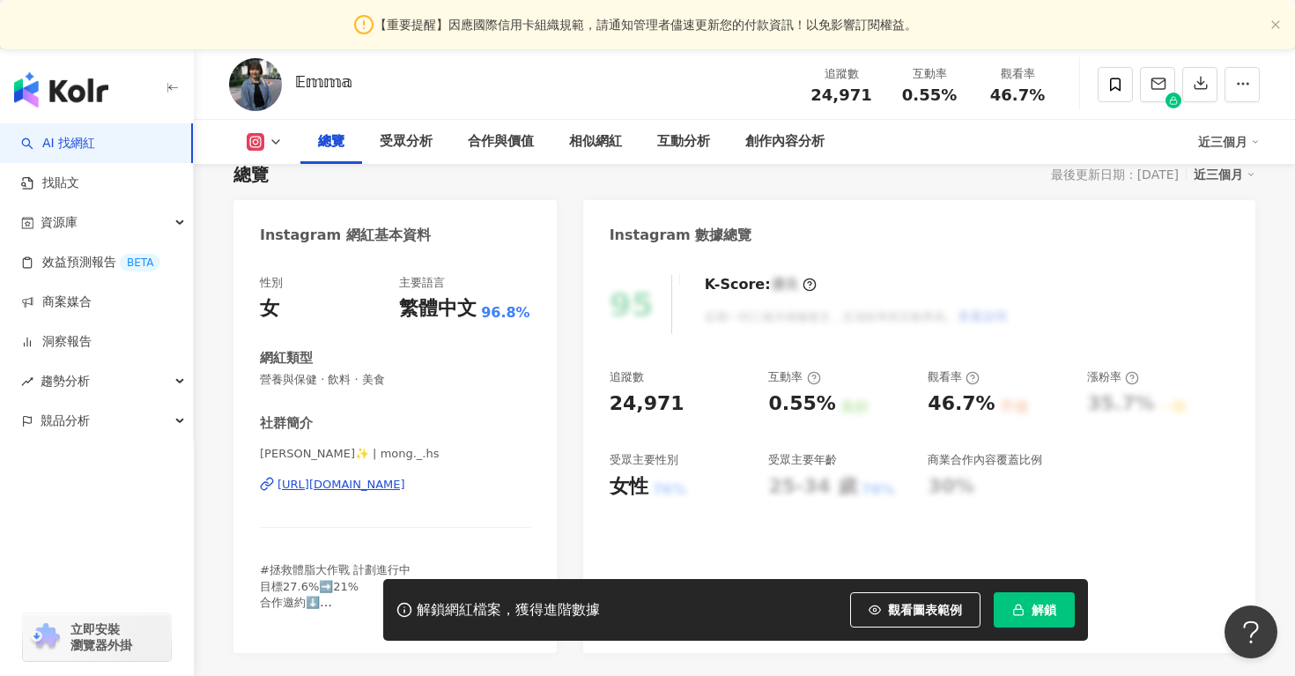
click at [405, 477] on div "https://www.instagram.com/mong._.hs/" at bounding box center [342, 485] width 128 height 16
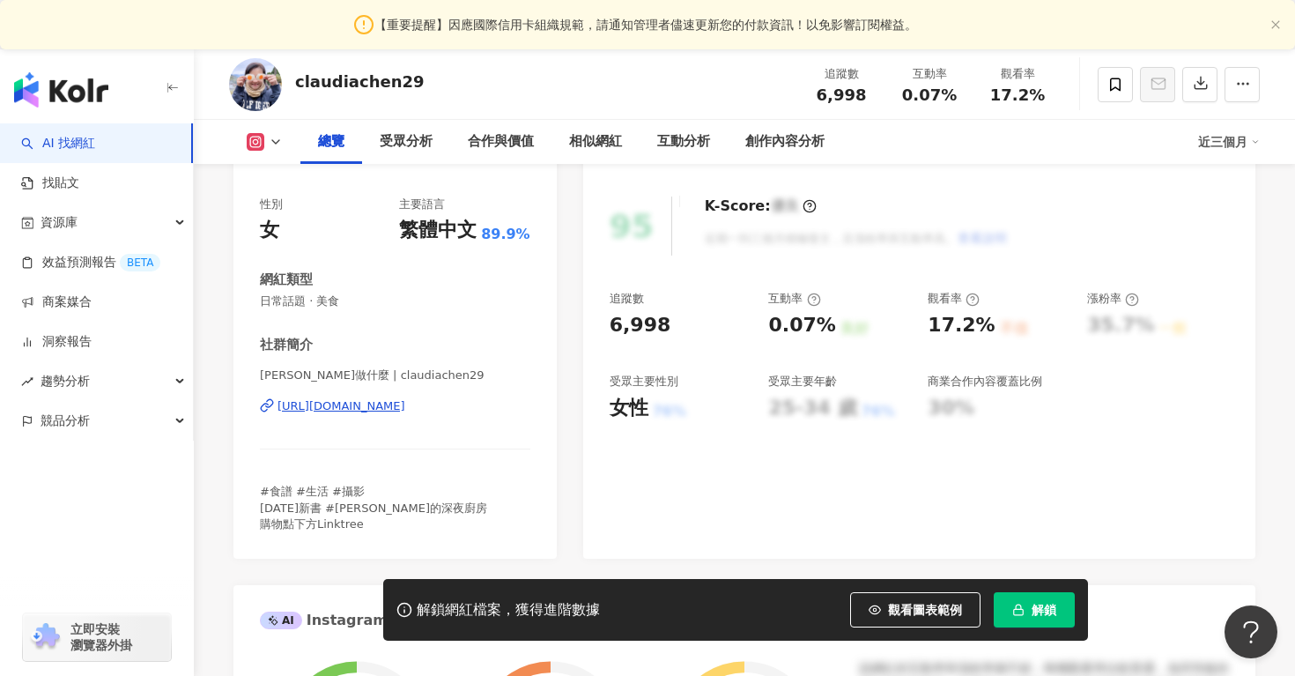
scroll to position [243, 0]
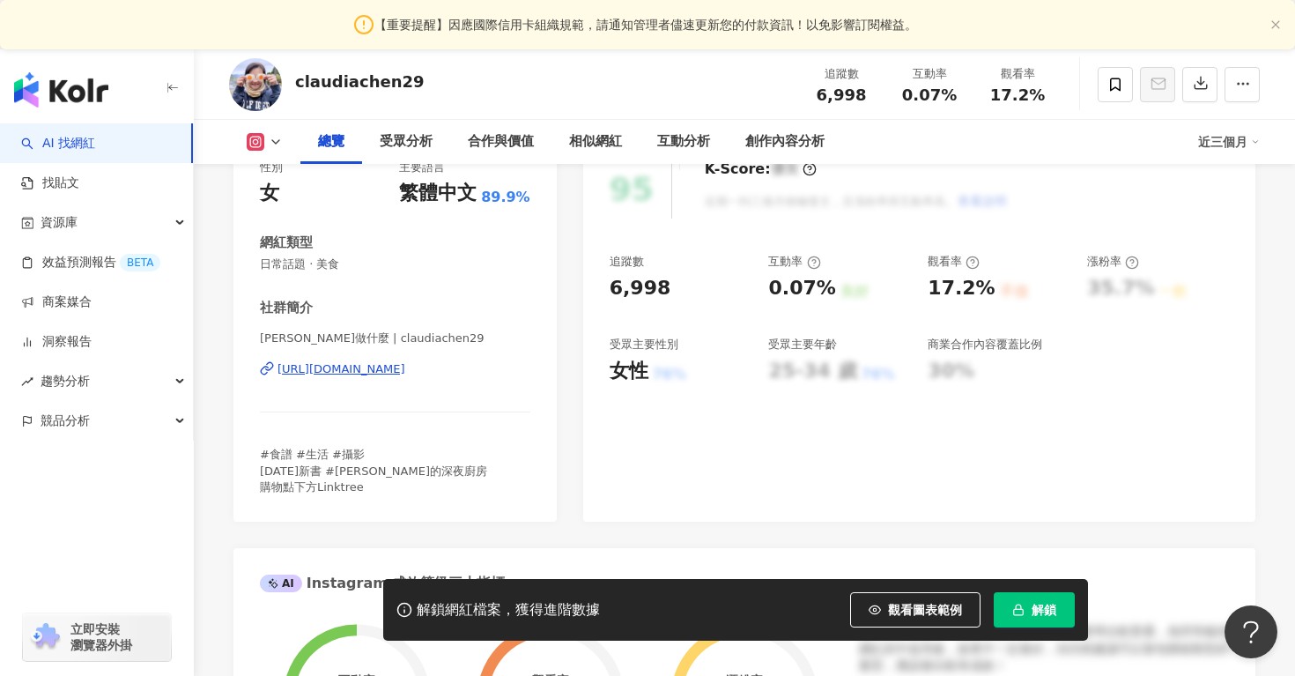
click at [405, 368] on div "[URL][DOMAIN_NAME]" at bounding box center [342, 369] width 128 height 16
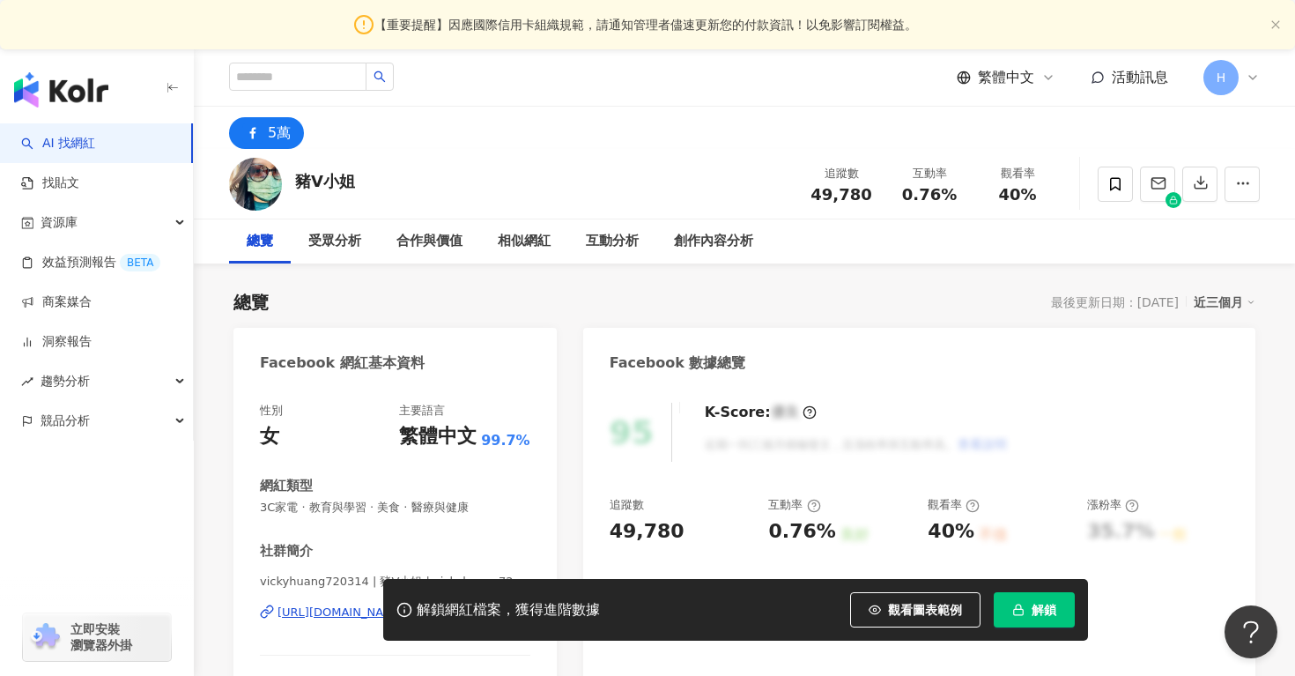
click at [270, 127] on div "5萬" at bounding box center [279, 133] width 23 height 25
click at [277, 134] on div "5萬" at bounding box center [279, 133] width 23 height 25
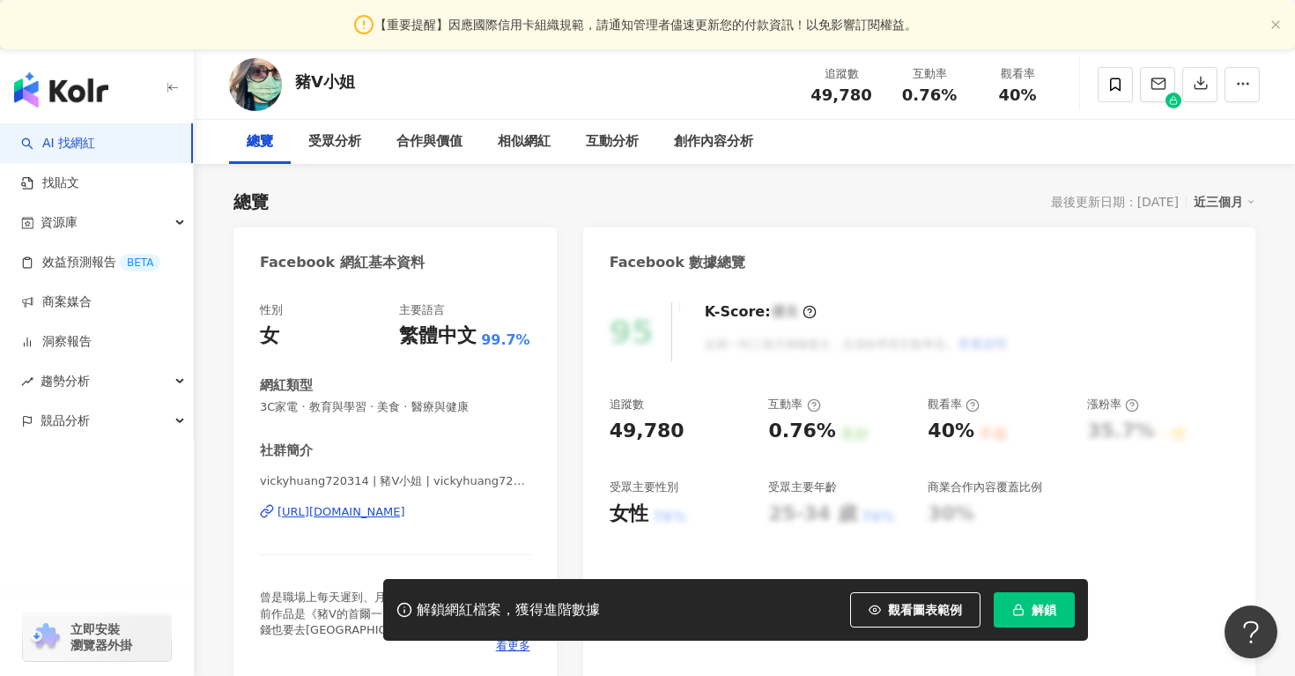
scroll to position [109, 0]
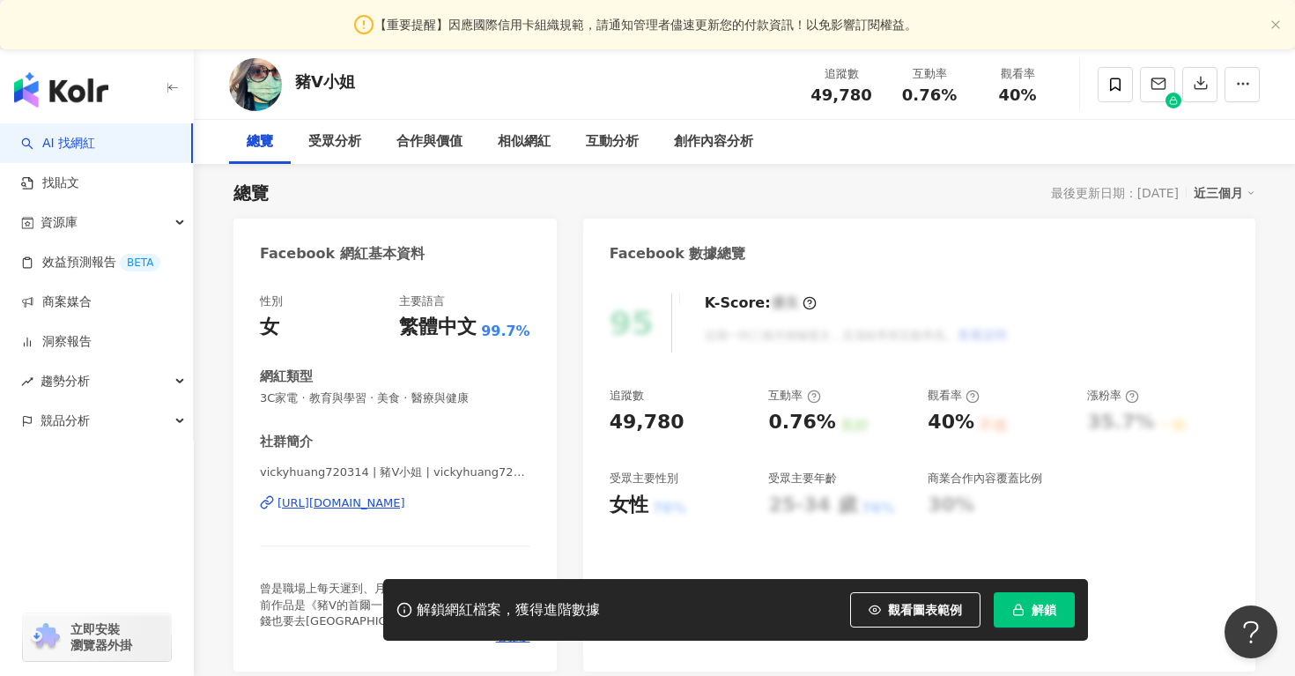
click at [386, 508] on div "[URL][DOMAIN_NAME]" at bounding box center [342, 503] width 128 height 16
